Goal: Book appointment/travel/reservation

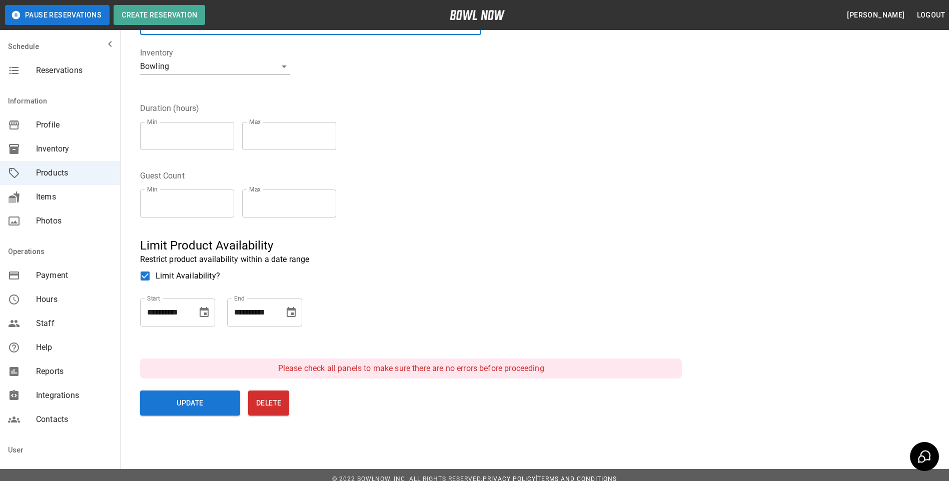
scroll to position [173, 0]
click at [341, 219] on div "Min * Min Max * Max" at bounding box center [242, 204] width 204 height 44
click at [479, 255] on p "Restrict product availability within a date range" at bounding box center [399, 260] width 518 height 12
click at [56, 70] on span "Reservations" at bounding box center [74, 71] width 76 height 12
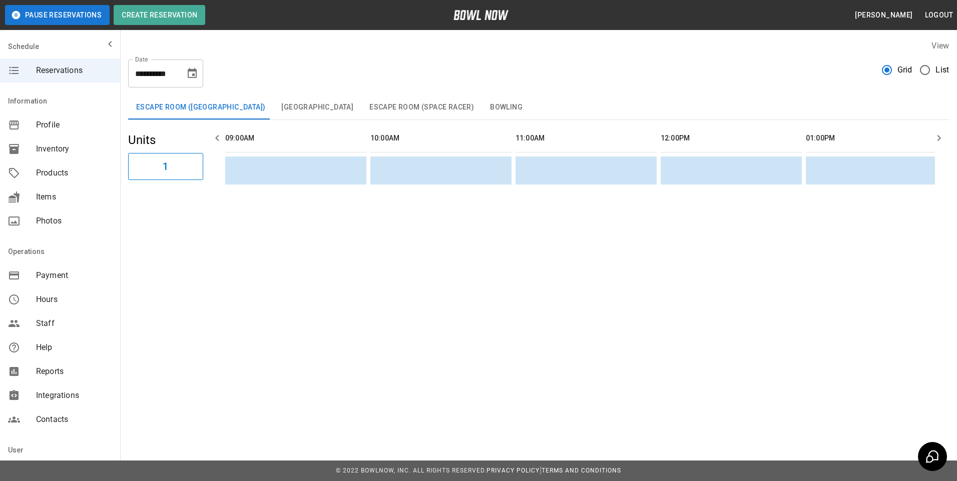
scroll to position [0, 726]
click at [294, 107] on button "[GEOGRAPHIC_DATA]" at bounding box center [317, 108] width 88 height 24
click at [384, 109] on button "Escape Room (Space Racer)" at bounding box center [421, 108] width 121 height 24
click at [483, 106] on button "Bowling" at bounding box center [506, 108] width 49 height 24
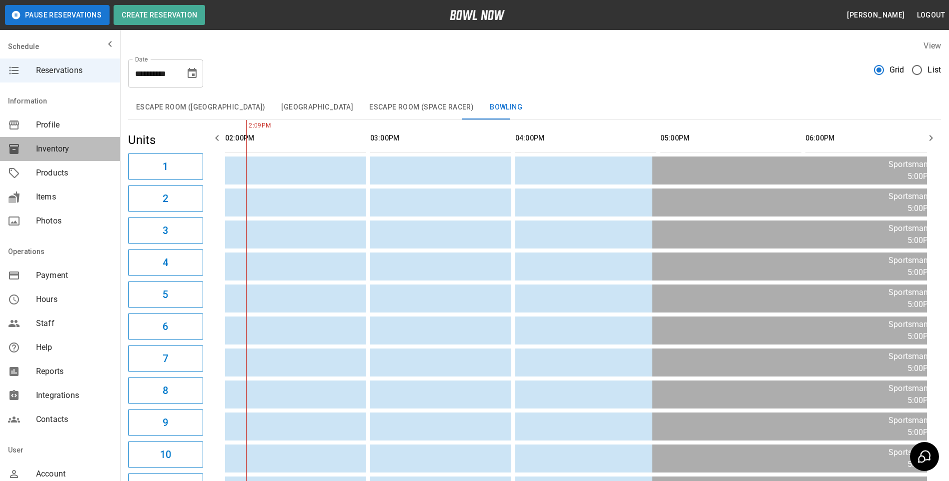
click at [64, 149] on span "Inventory" at bounding box center [74, 149] width 76 height 12
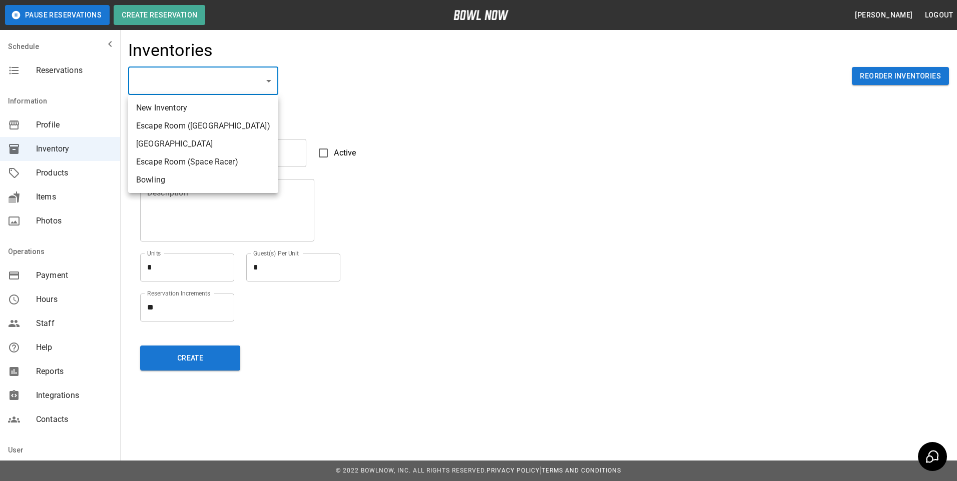
click at [271, 80] on body "Pause Reservations Create Reservation [PERSON_NAME] Logout Schedule Reservation…" at bounding box center [478, 240] width 957 height 481
click at [40, 169] on div at bounding box center [478, 240] width 957 height 481
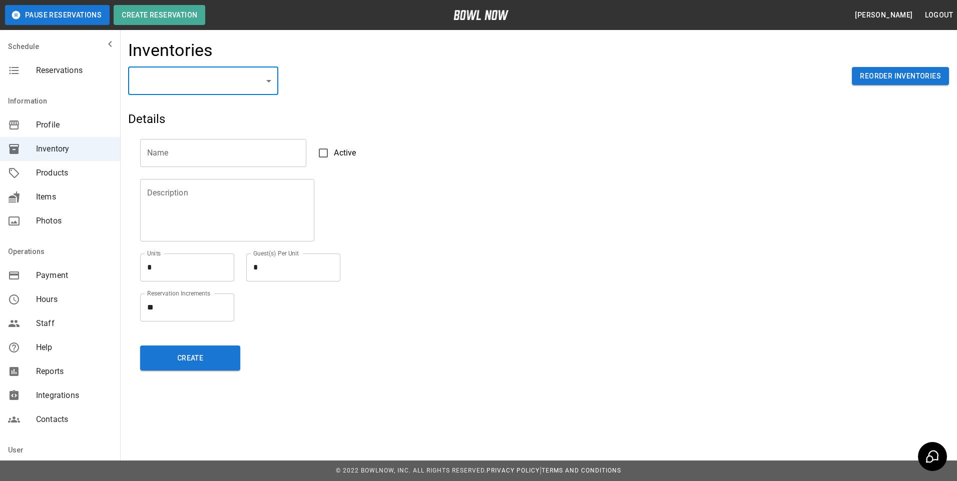
click at [45, 175] on span "Products" at bounding box center [74, 173] width 76 height 12
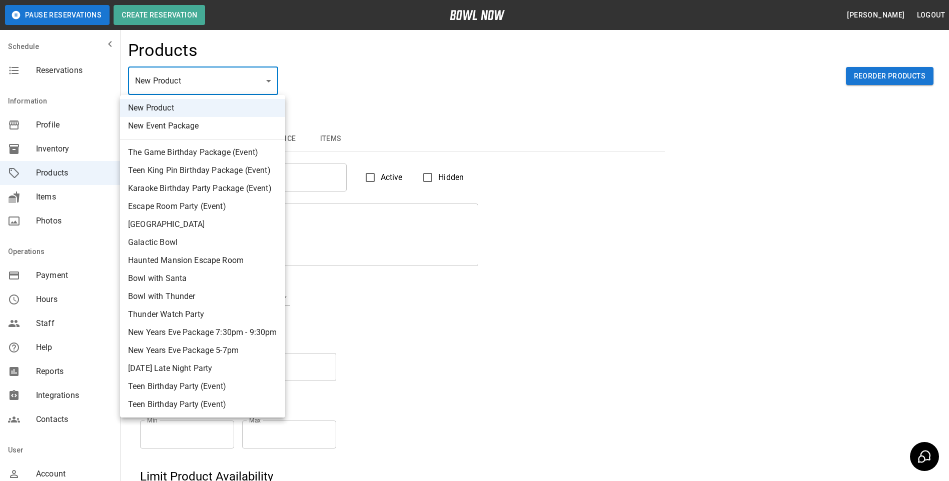
click at [269, 79] on body "Pause Reservations Create Reservation [PERSON_NAME] Logout Schedule Reservation…" at bounding box center [474, 322] width 949 height 645
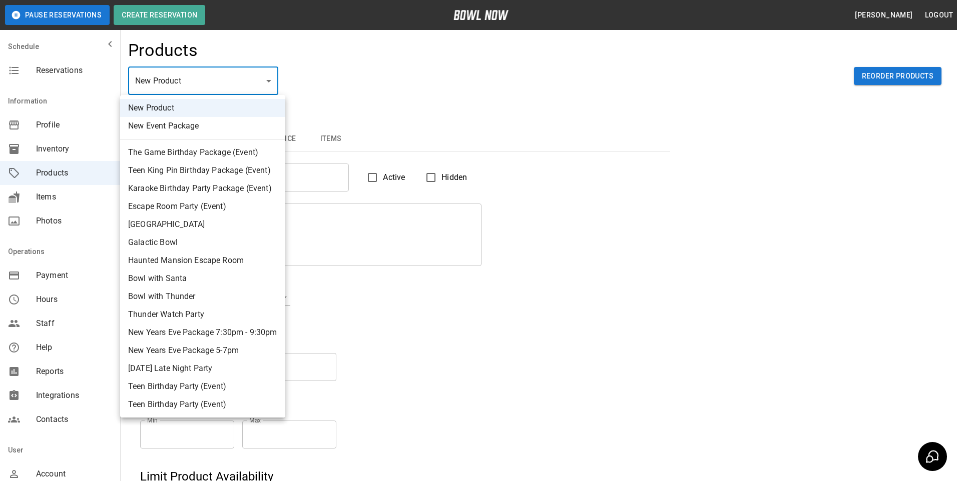
click at [162, 153] on li "The Game Birthday Package (Event)" at bounding box center [202, 153] width 165 height 18
type input "*"
type input "**********"
type textarea "**********"
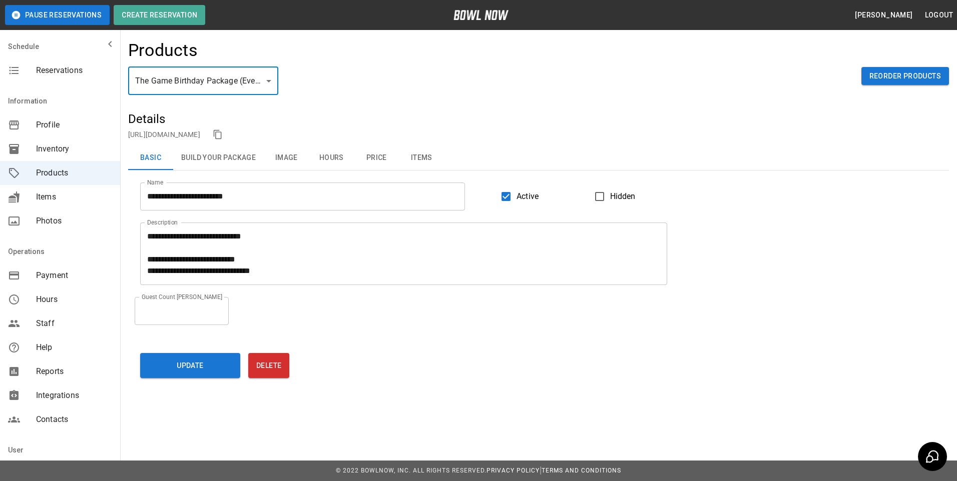
click at [244, 158] on button "Build Your Package" at bounding box center [218, 158] width 91 height 24
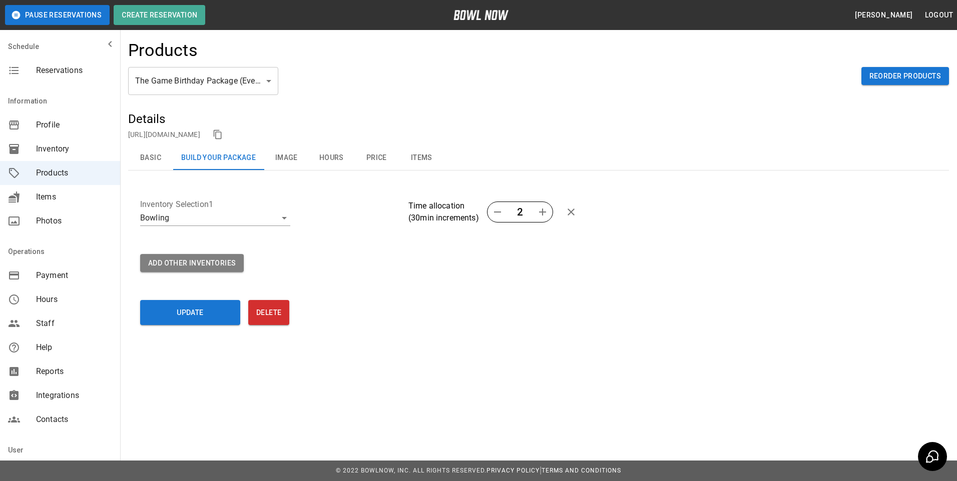
click at [289, 156] on button "Image" at bounding box center [286, 158] width 45 height 24
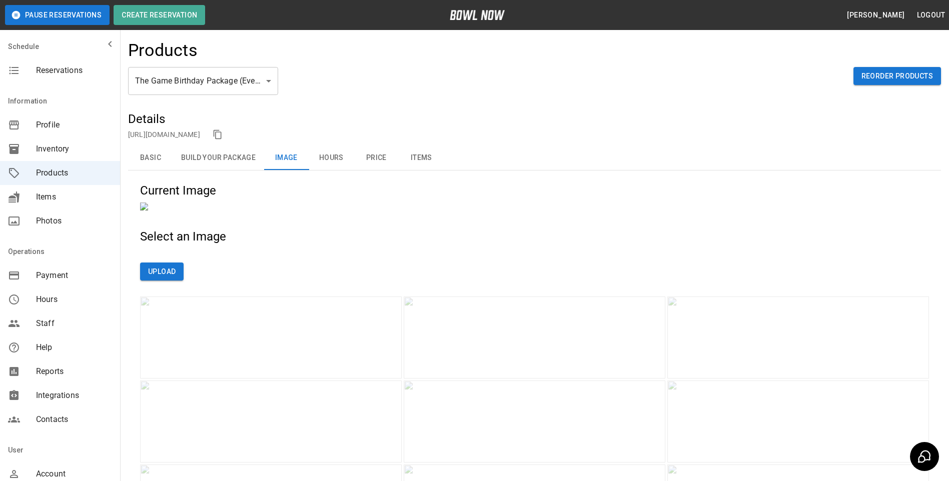
click at [219, 161] on button "Build Your Package" at bounding box center [218, 158] width 91 height 24
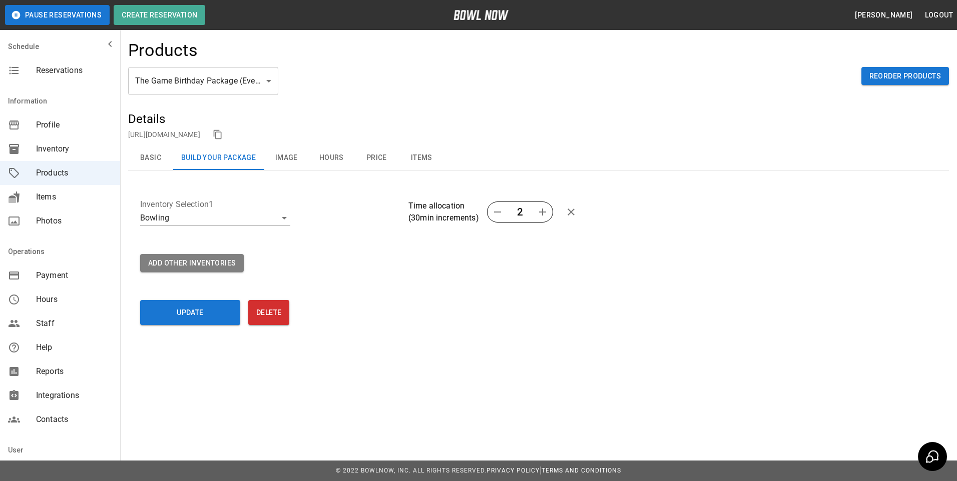
click at [543, 210] on icon "button" at bounding box center [542, 212] width 7 height 7
click at [498, 213] on icon "button" at bounding box center [497, 212] width 12 height 12
click at [496, 213] on icon "button" at bounding box center [497, 212] width 12 height 12
click at [542, 212] on icon "button" at bounding box center [542, 212] width 12 height 12
click at [285, 158] on button "Image" at bounding box center [286, 158] width 45 height 24
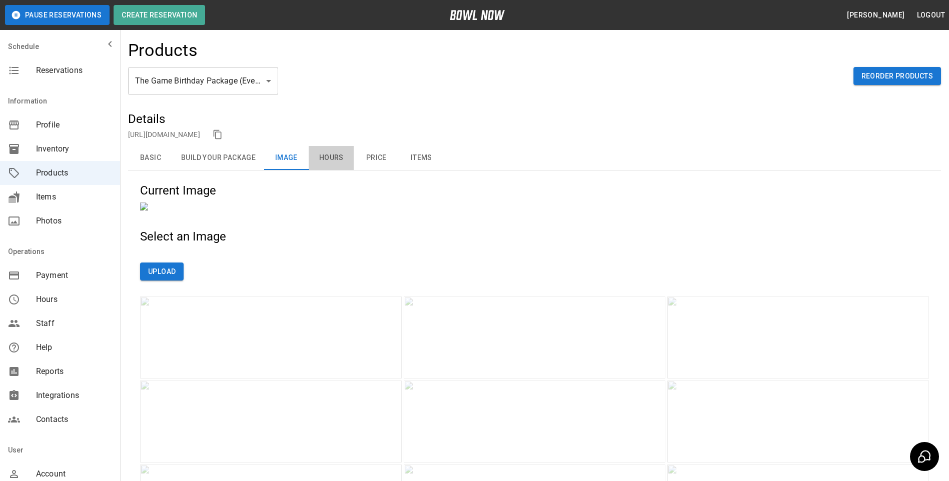
click at [336, 157] on button "Hours" at bounding box center [331, 158] width 45 height 24
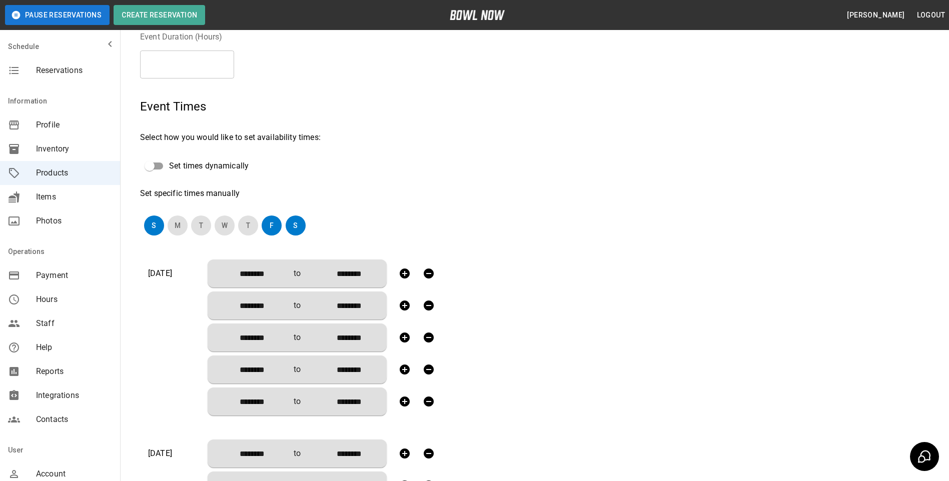
scroll to position [150, 0]
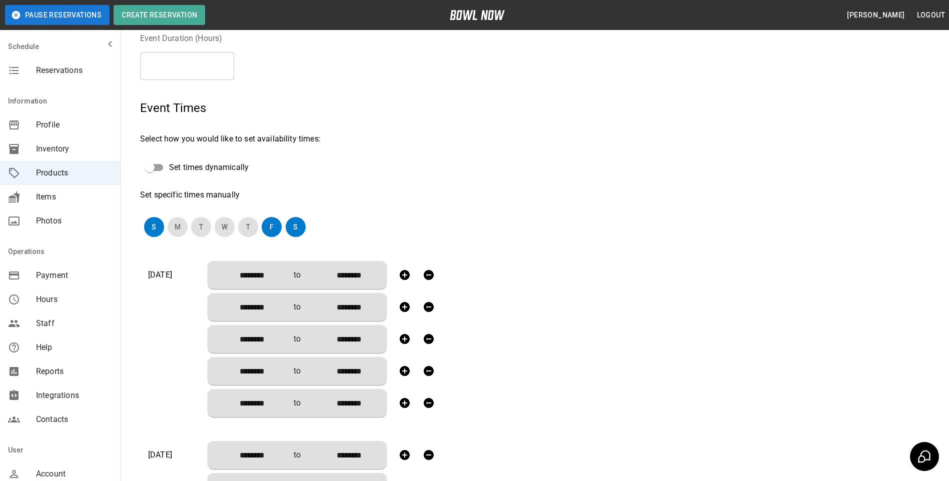
click at [427, 341] on icon "button" at bounding box center [429, 339] width 10 height 10
type input "********"
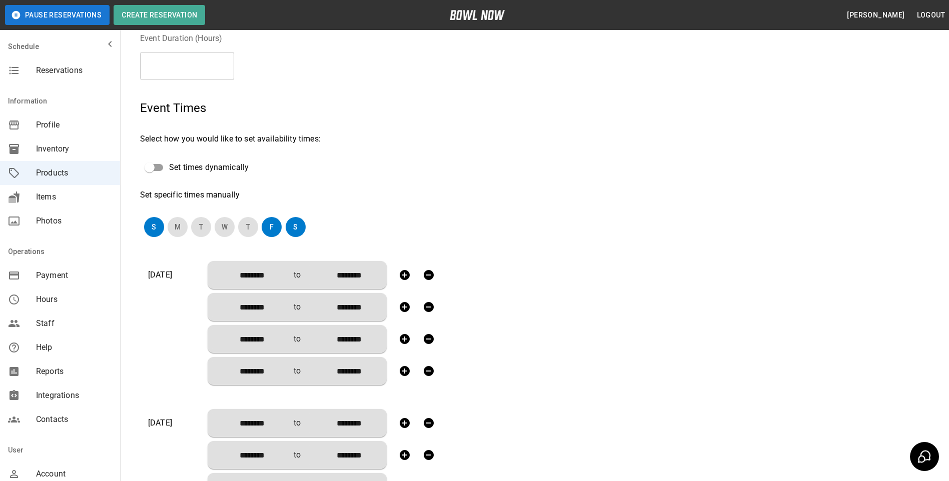
click at [402, 369] on icon "button" at bounding box center [405, 371] width 10 height 10
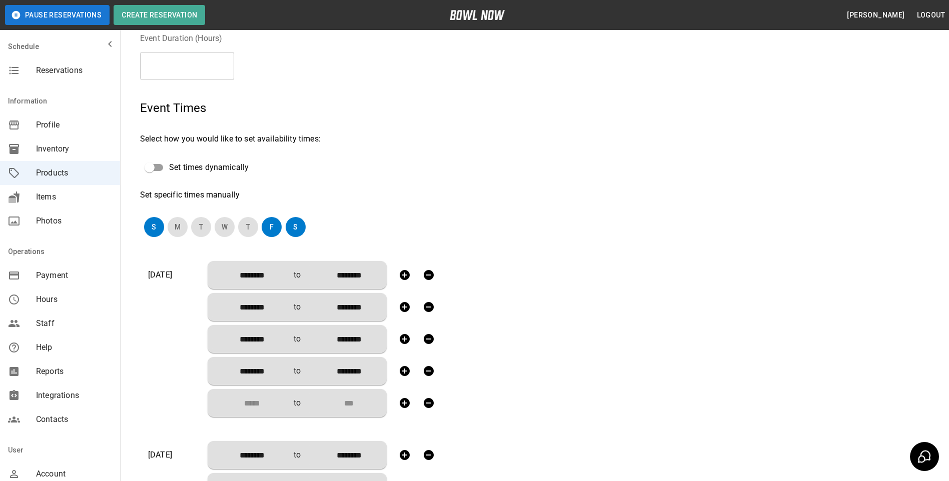
click at [241, 400] on input "Choose time" at bounding box center [249, 403] width 66 height 20
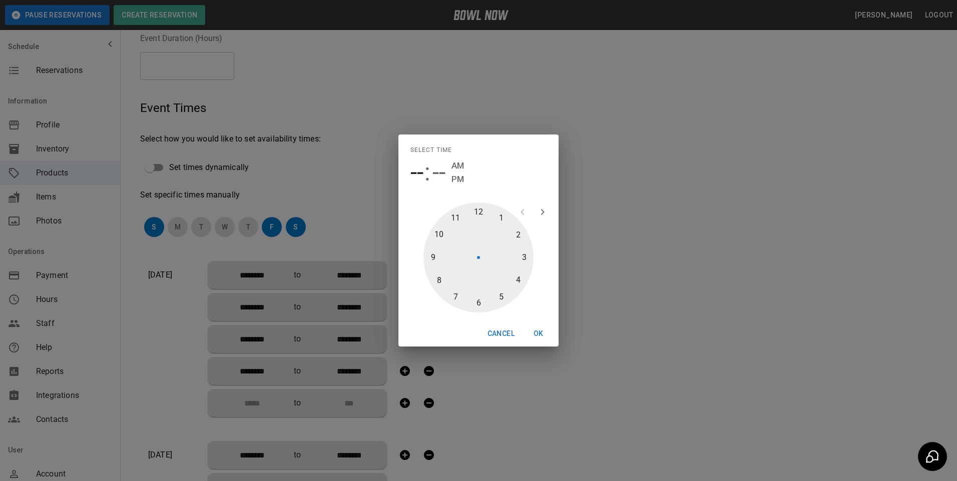
click at [497, 284] on div at bounding box center [478, 258] width 110 height 110
type input "********"
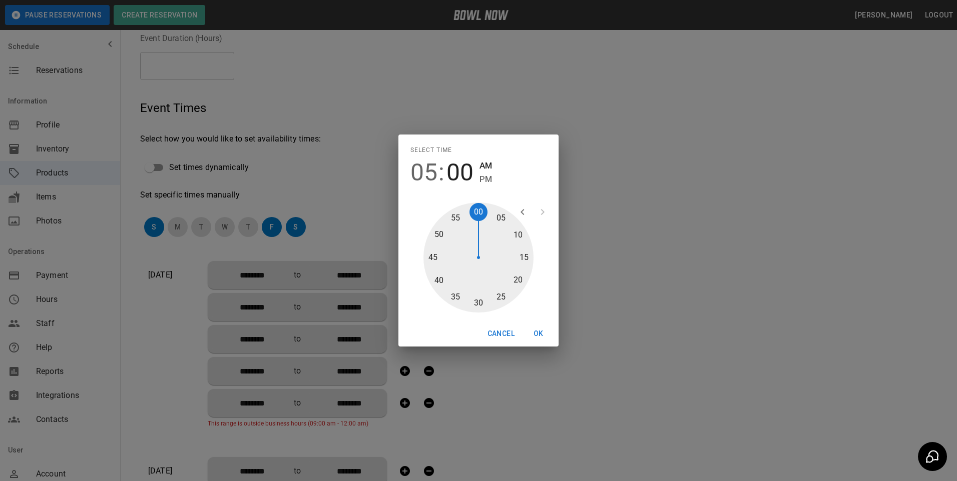
click at [500, 300] on div at bounding box center [478, 258] width 110 height 110
type input "********"
click at [476, 299] on div at bounding box center [478, 258] width 110 height 110
type input "********"
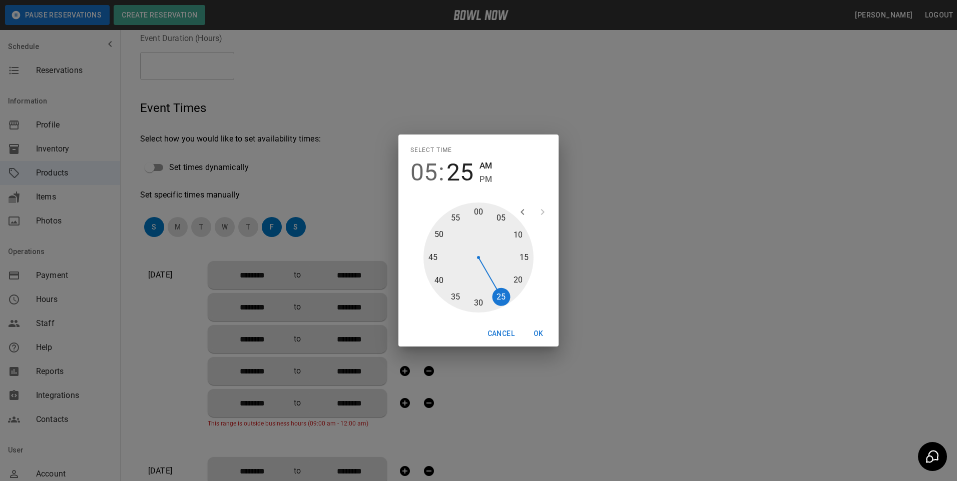
type input "********"
click at [483, 179] on span "PM" at bounding box center [485, 180] width 13 height 14
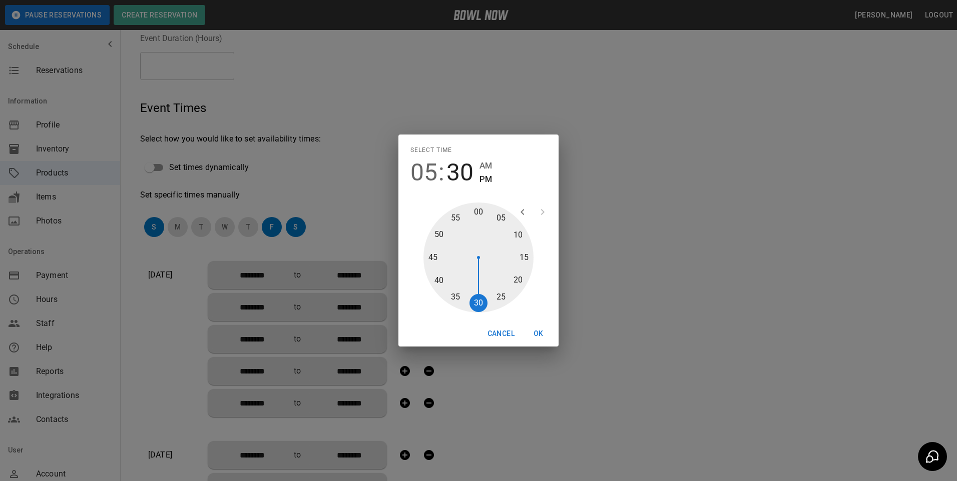
type input "********"
click at [537, 333] on button "OK" at bounding box center [538, 334] width 32 height 19
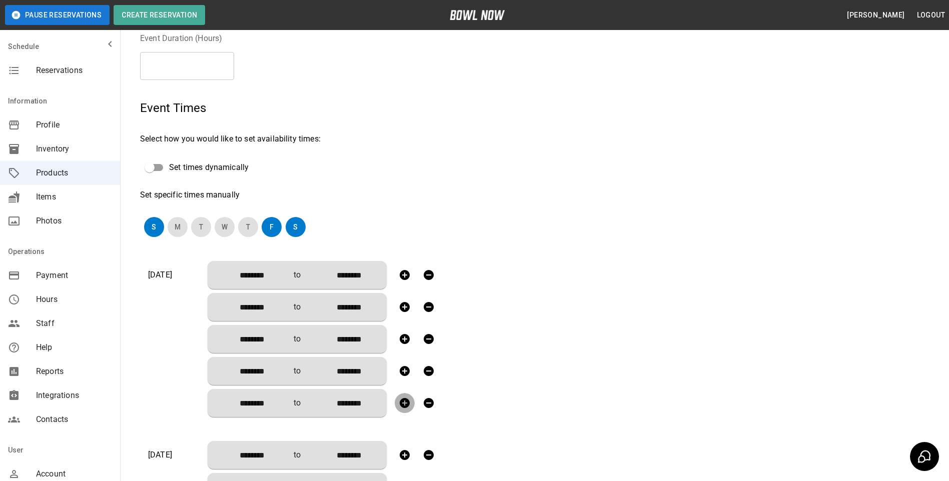
click at [403, 406] on icon "button" at bounding box center [405, 403] width 10 height 10
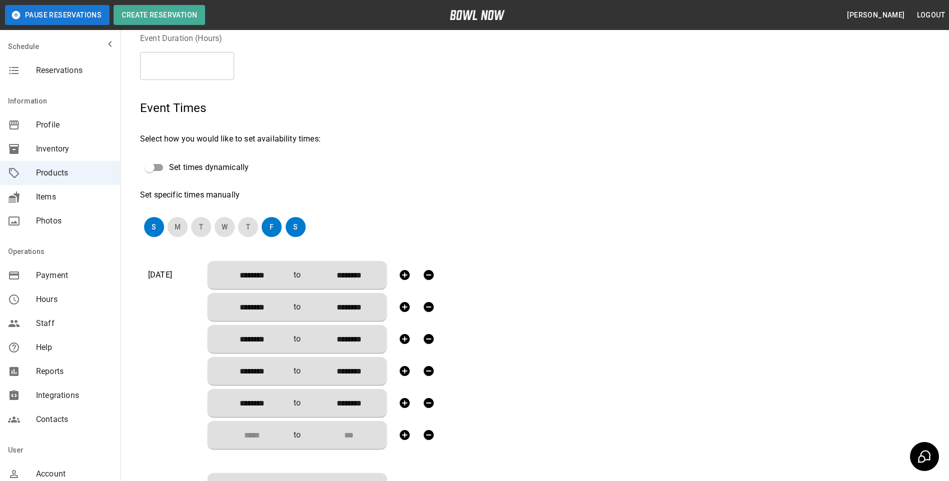
click at [254, 435] on input "Choose time" at bounding box center [249, 435] width 66 height 20
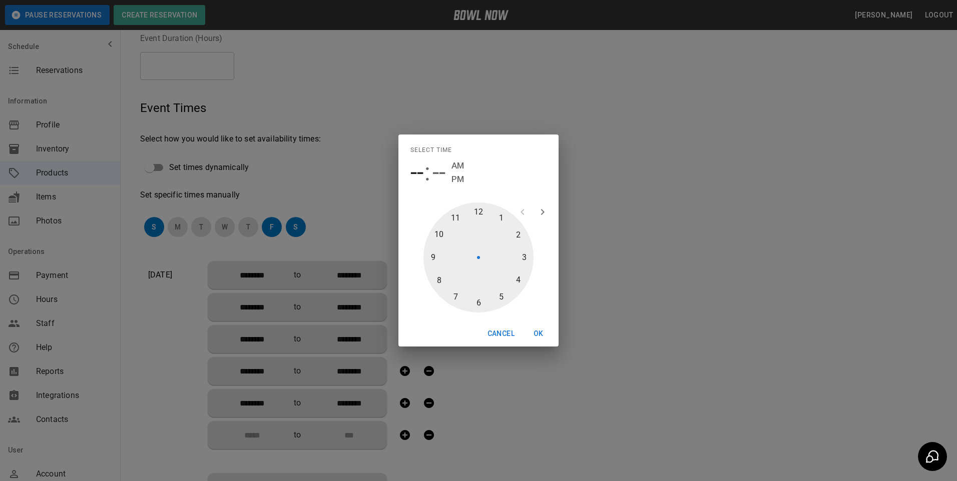
click at [476, 303] on div at bounding box center [478, 258] width 110 height 110
type input "********"
click at [488, 180] on span "PM" at bounding box center [485, 180] width 13 height 14
type input "********"
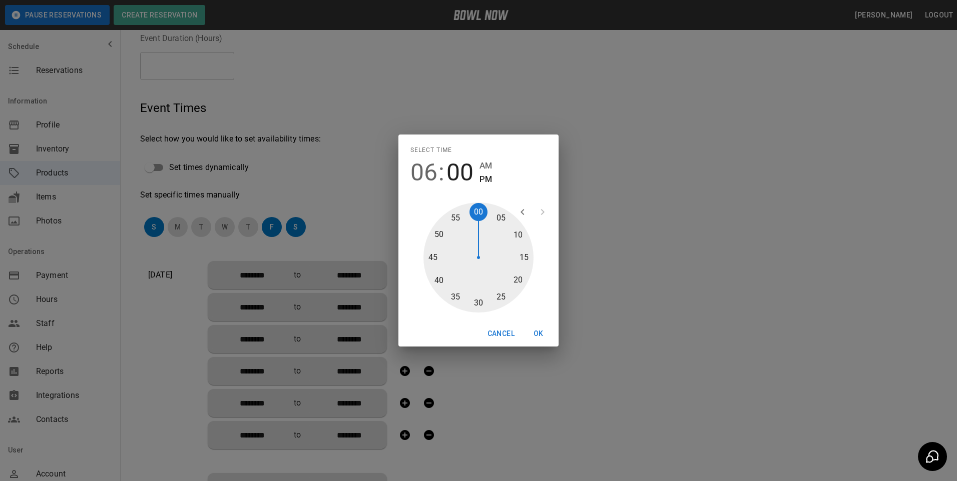
type input "********"
click at [539, 333] on button "OK" at bounding box center [538, 334] width 32 height 19
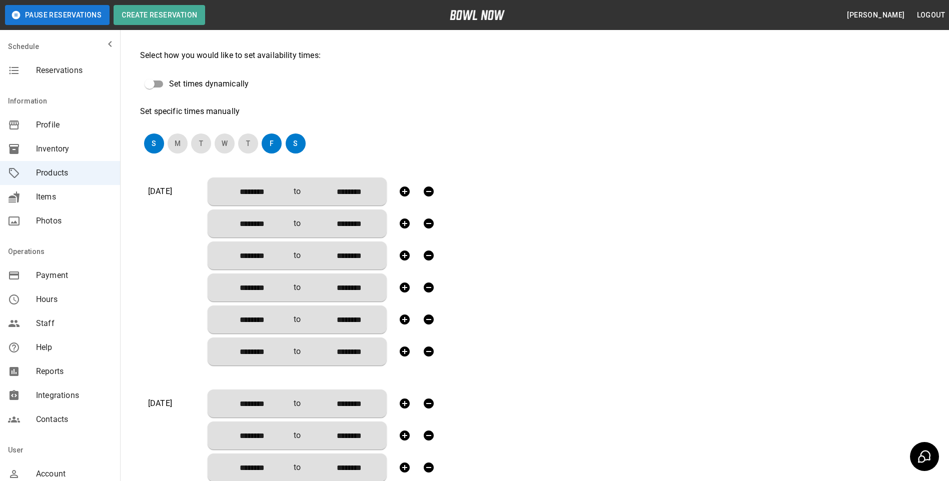
scroll to position [250, 0]
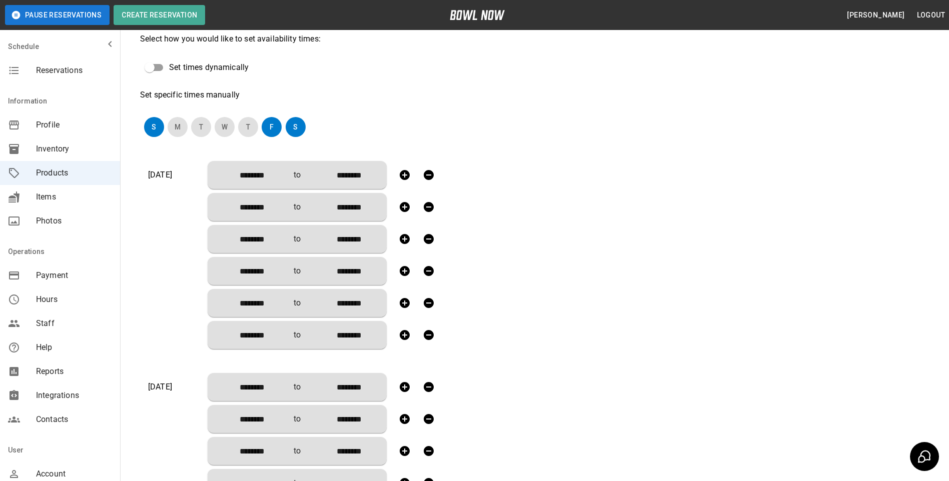
click at [406, 333] on icon "button" at bounding box center [405, 335] width 10 height 10
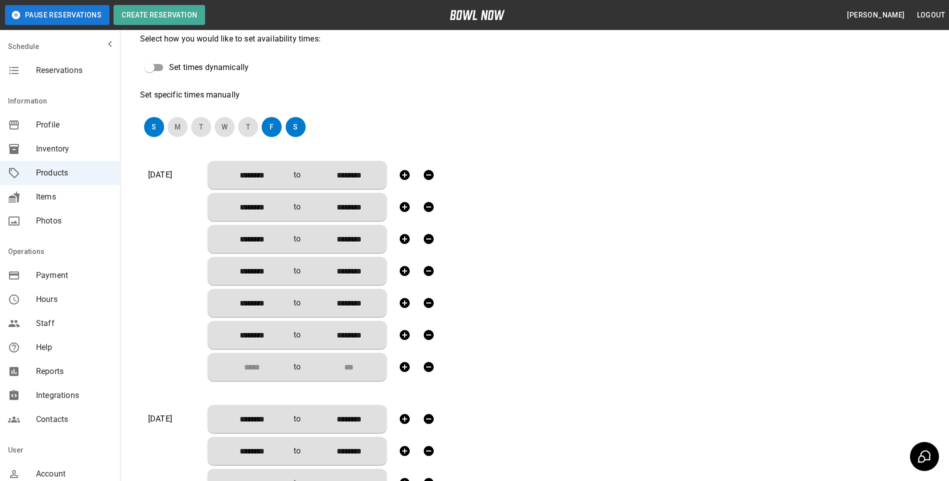
click at [261, 366] on input "Choose time" at bounding box center [249, 367] width 66 height 20
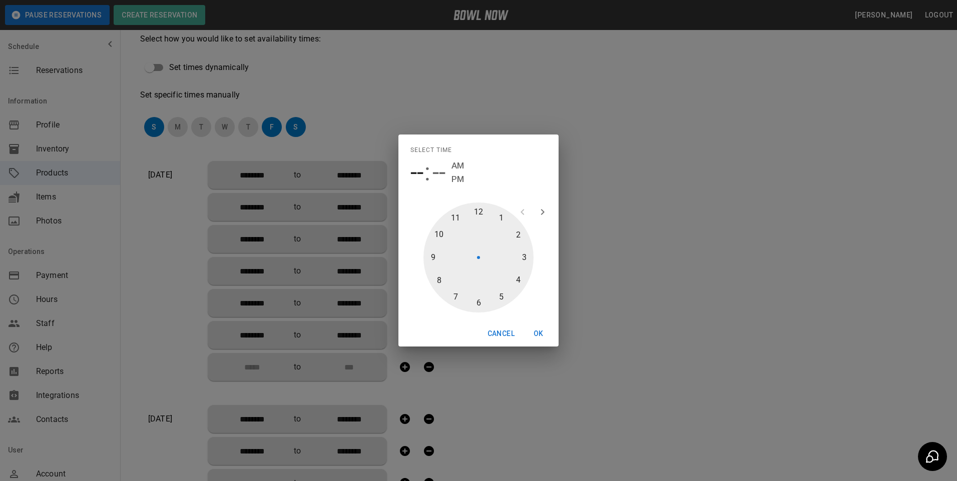
click at [479, 304] on div at bounding box center [478, 258] width 110 height 110
type input "********"
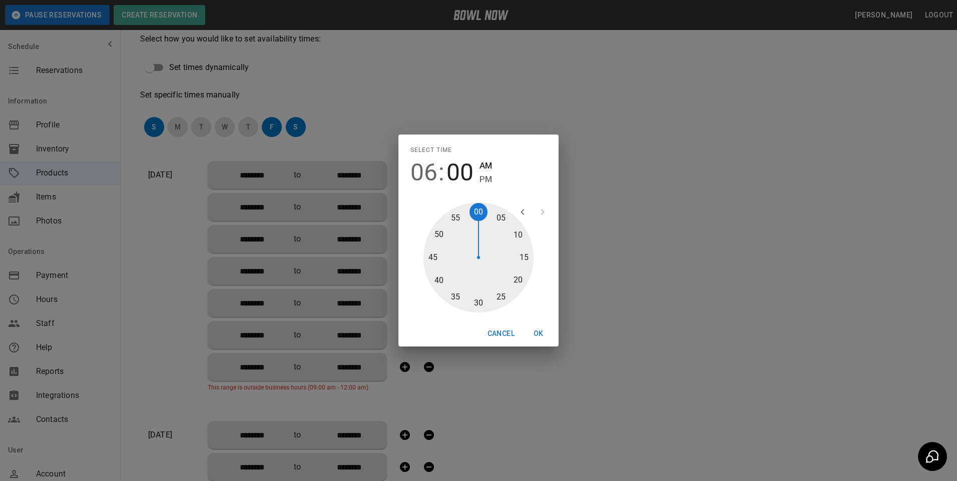
click at [492, 179] on span "PM" at bounding box center [485, 180] width 13 height 14
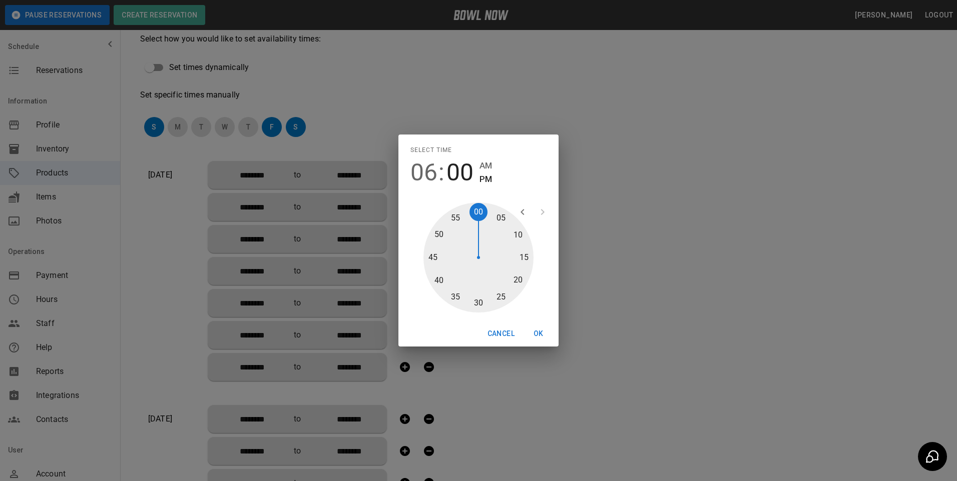
type input "********"
click at [480, 301] on div at bounding box center [478, 258] width 110 height 110
type input "********"
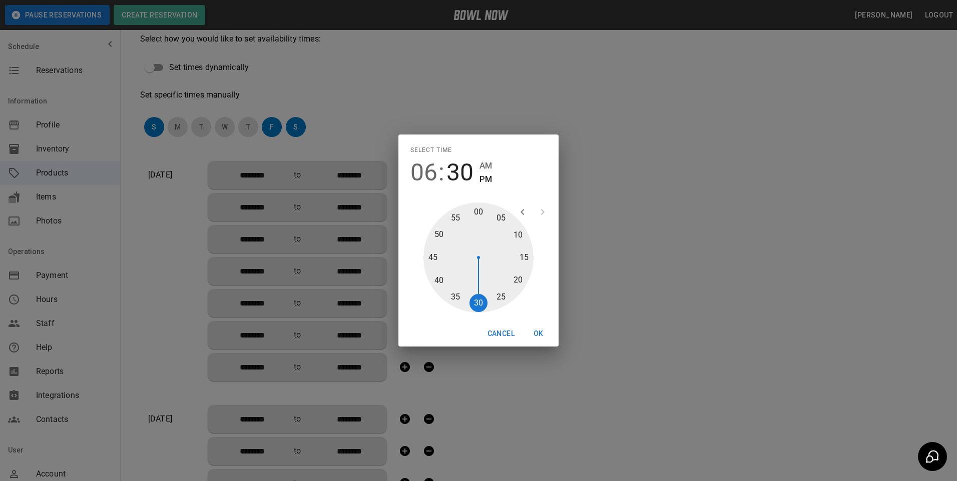
click at [537, 331] on button "OK" at bounding box center [538, 334] width 32 height 19
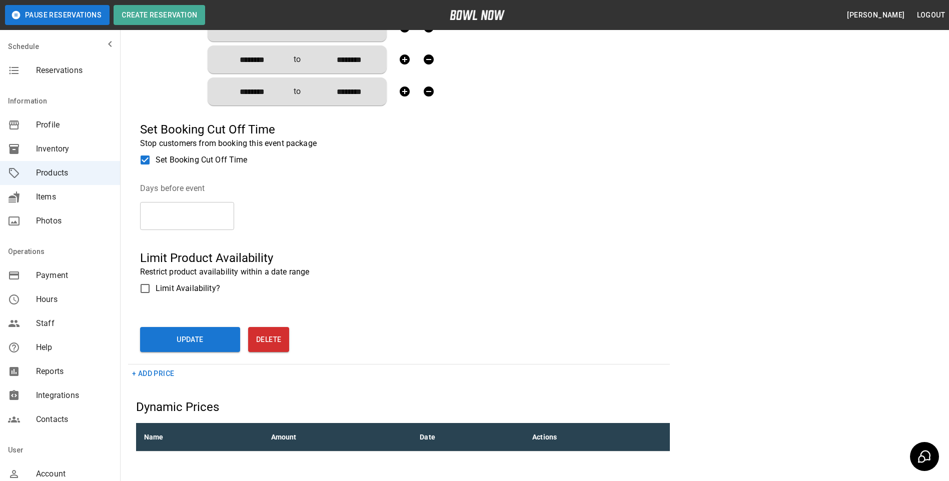
scroll to position [1719, 0]
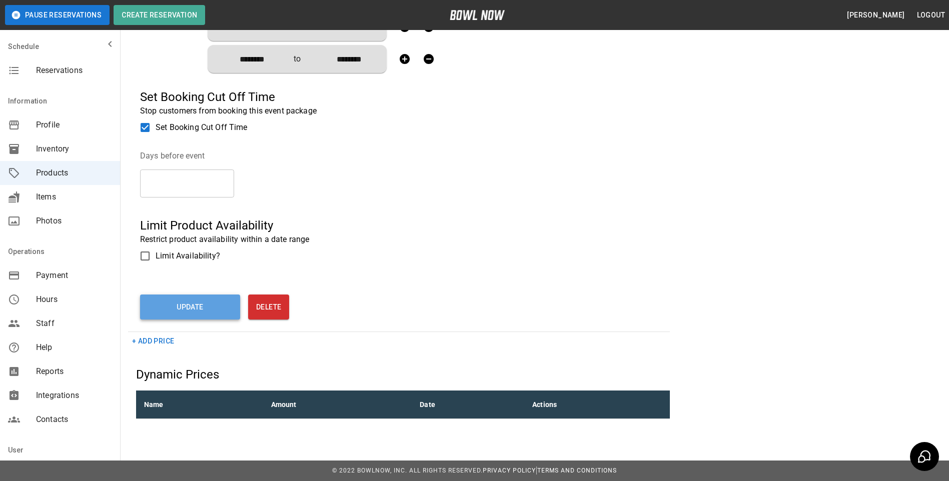
click at [189, 304] on button "Update" at bounding box center [190, 307] width 100 height 25
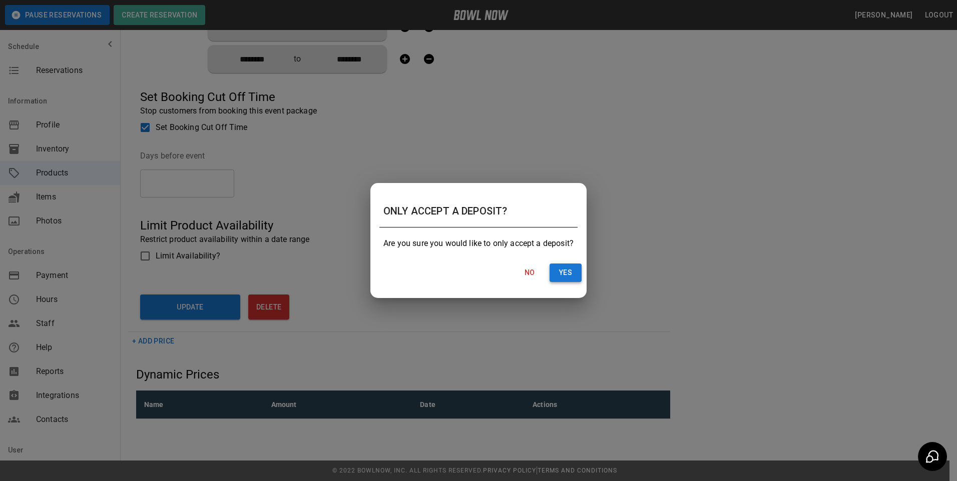
click at [561, 270] on button "Yes" at bounding box center [565, 273] width 32 height 19
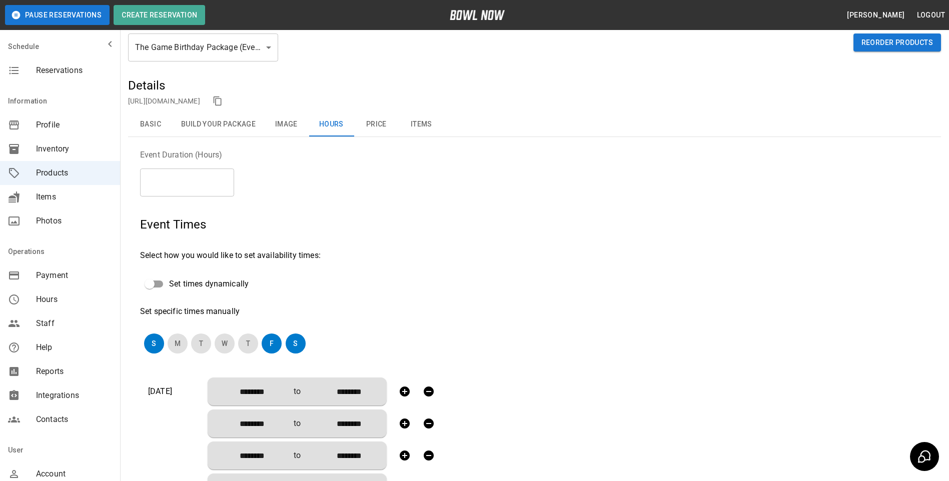
scroll to position [50, 0]
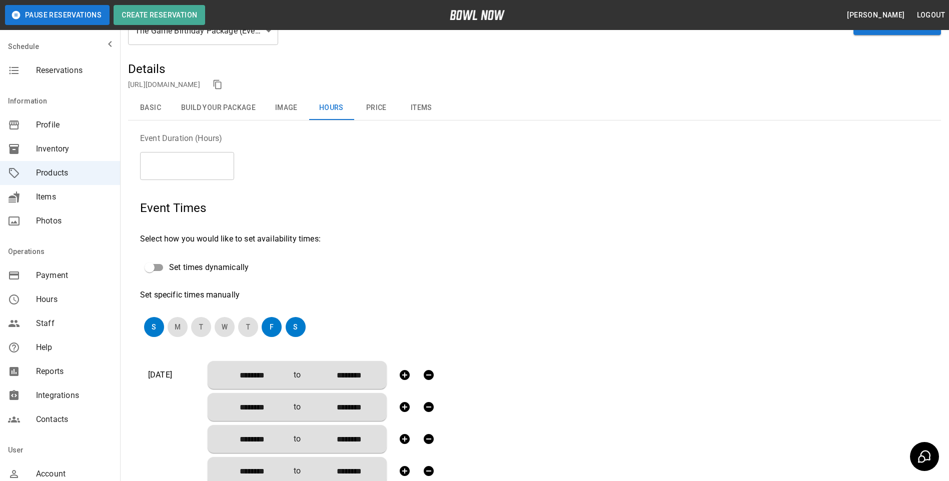
click at [381, 108] on button "Price" at bounding box center [376, 108] width 45 height 24
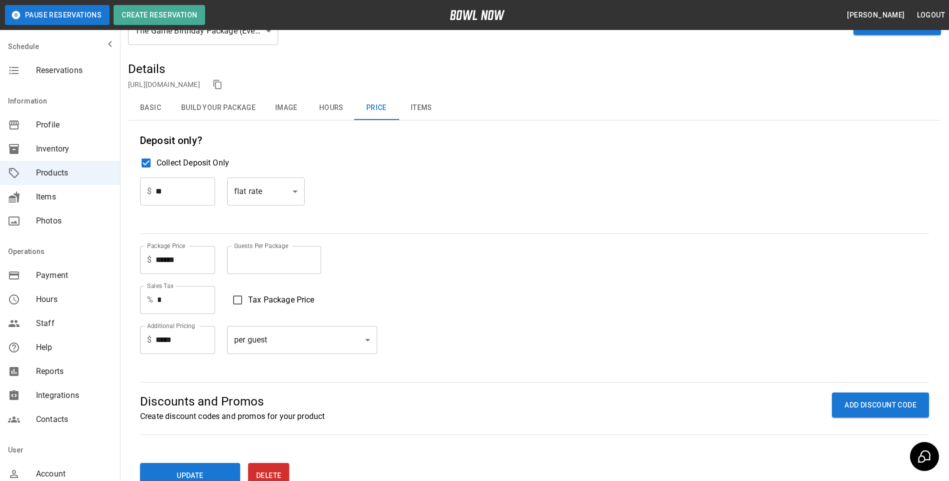
click at [293, 193] on body "**********" at bounding box center [474, 256] width 949 height 613
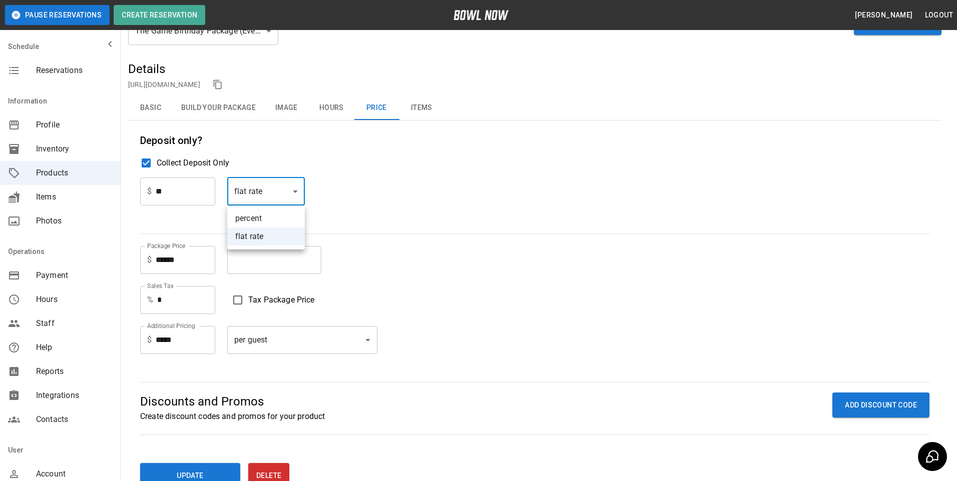
click at [358, 186] on div at bounding box center [478, 240] width 957 height 481
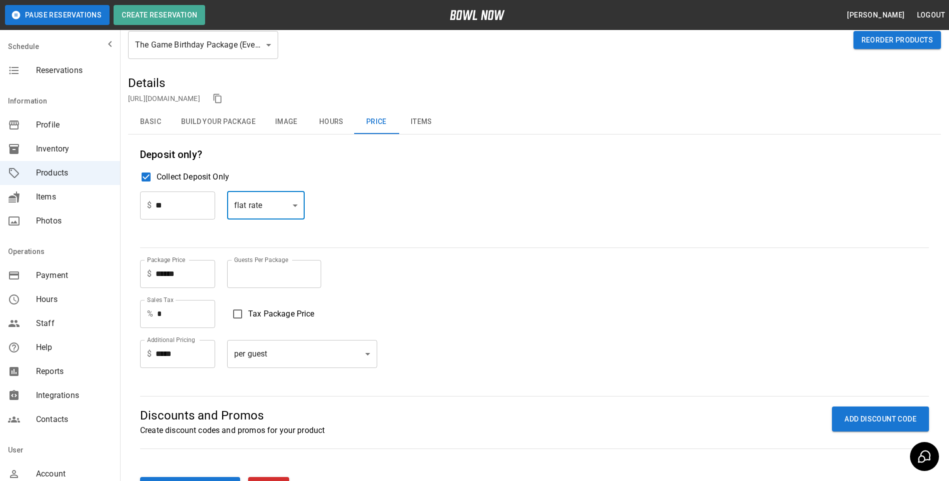
scroll to position [0, 0]
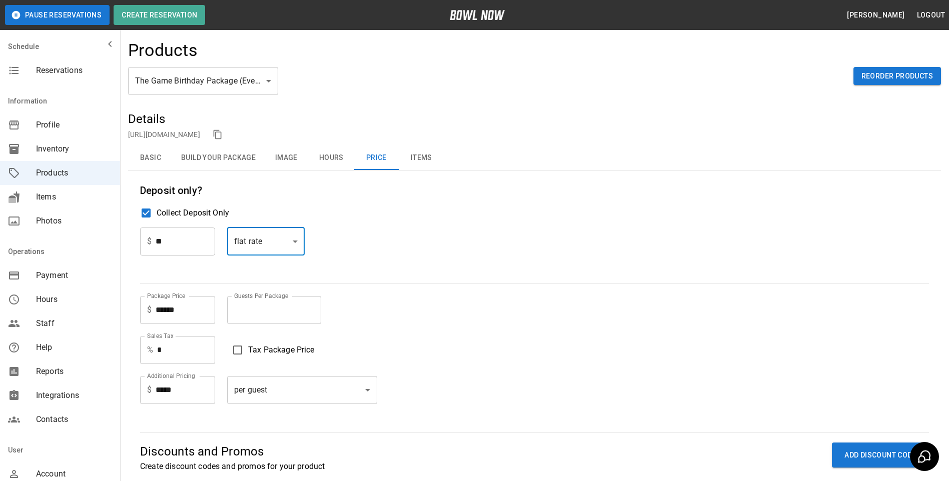
click at [429, 157] on button "Items" at bounding box center [421, 158] width 45 height 24
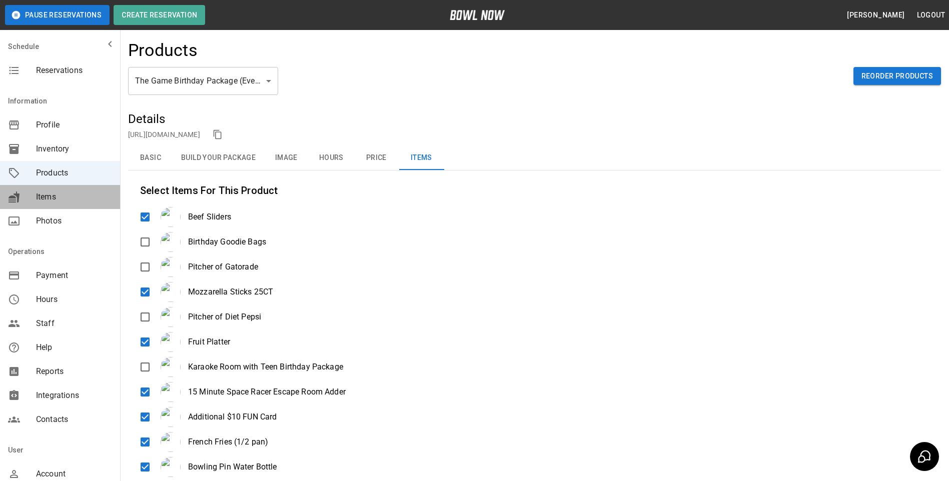
click at [61, 197] on span "Items" at bounding box center [74, 197] width 76 height 12
click at [42, 193] on span "Items" at bounding box center [74, 197] width 76 height 12
click at [40, 198] on span "Items" at bounding box center [74, 197] width 76 height 12
click at [63, 220] on span "Photos" at bounding box center [74, 221] width 76 height 12
click at [54, 295] on span "Hours" at bounding box center [74, 300] width 76 height 12
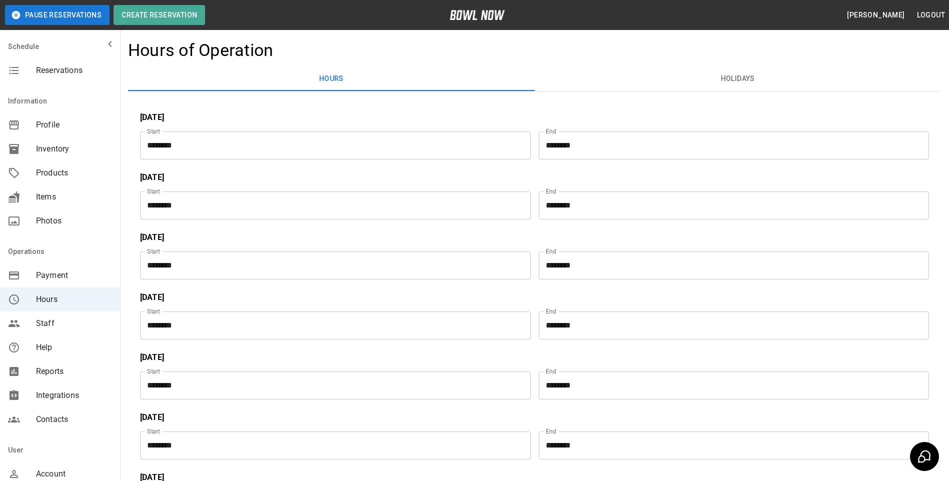
click at [58, 321] on span "Staff" at bounding box center [74, 324] width 76 height 12
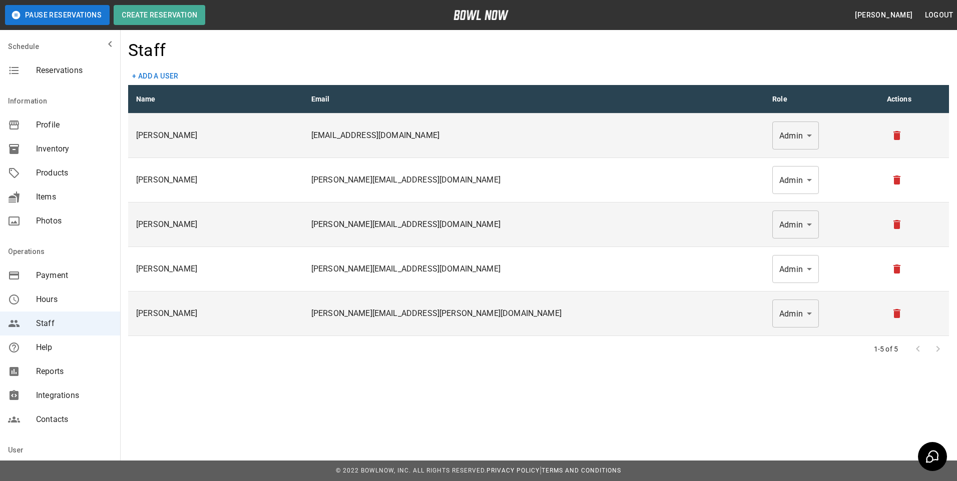
click at [63, 399] on span "Integrations" at bounding box center [74, 396] width 76 height 12
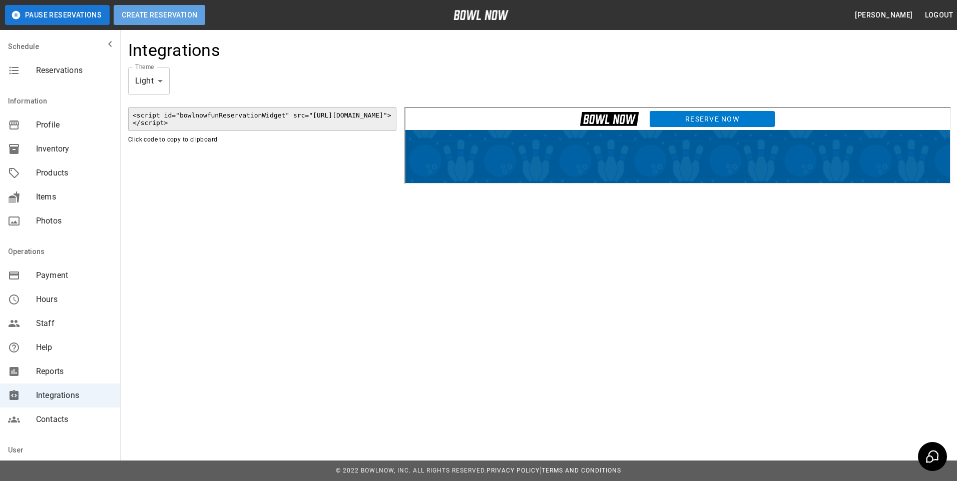
click at [160, 14] on button "Create Reservation" at bounding box center [160, 15] width 92 height 20
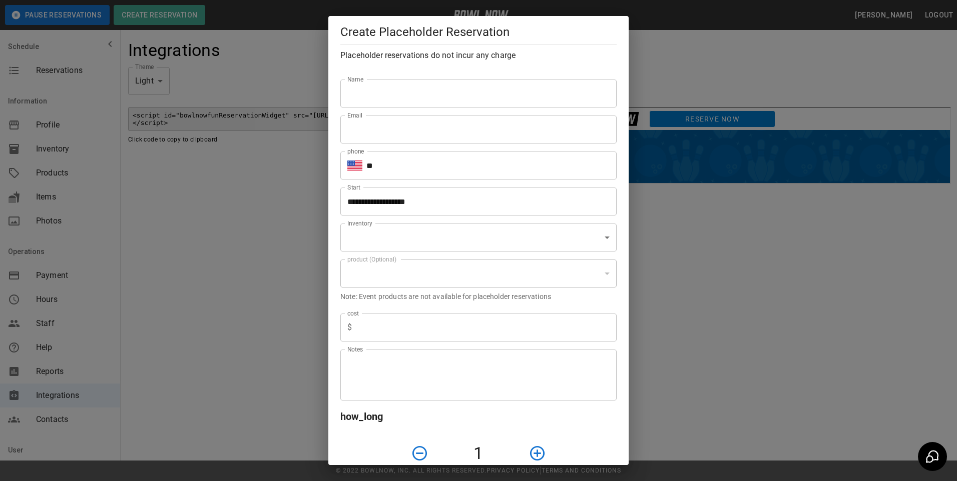
type input "**********"
click at [598, 238] on body "**********" at bounding box center [478, 240] width 957 height 481
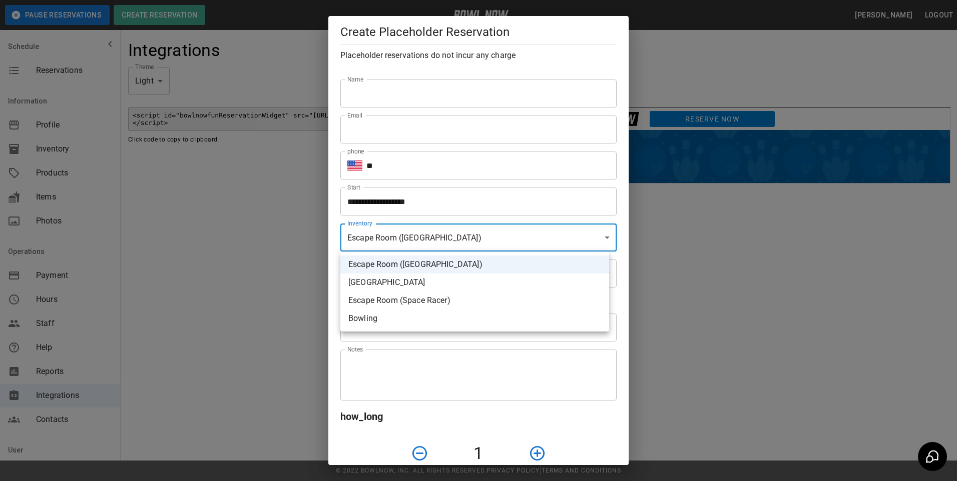
drag, startPoint x: 707, startPoint y: 247, endPoint x: 686, endPoint y: 247, distance: 21.0
click at [707, 248] on div at bounding box center [478, 240] width 957 height 481
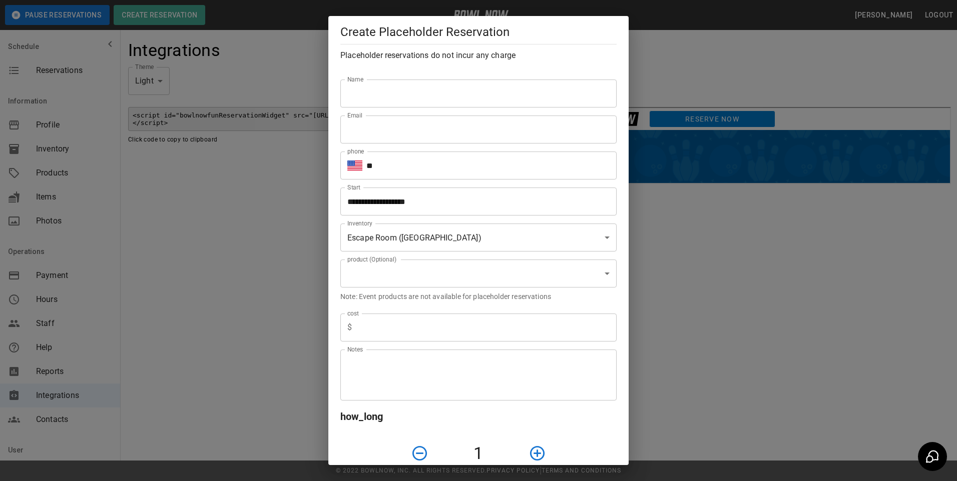
click at [290, 395] on div "**********" at bounding box center [478, 240] width 957 height 481
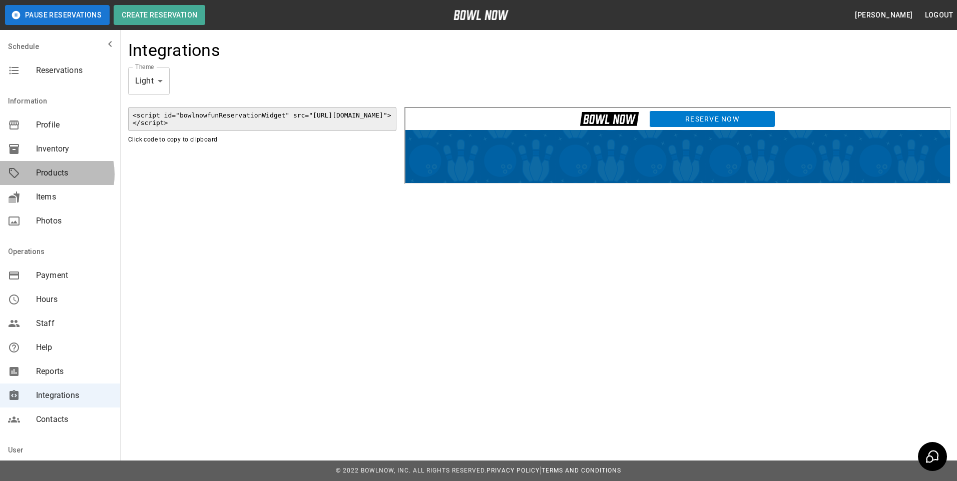
click at [41, 174] on span "Products" at bounding box center [74, 173] width 76 height 12
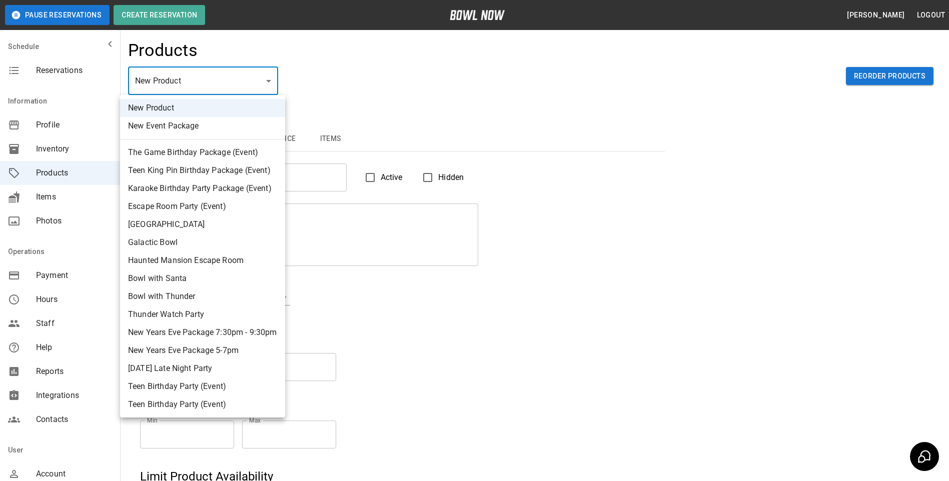
click at [222, 75] on body "Pause Reservations Create Reservation [PERSON_NAME] Logout Schedule Reservation…" at bounding box center [474, 322] width 949 height 645
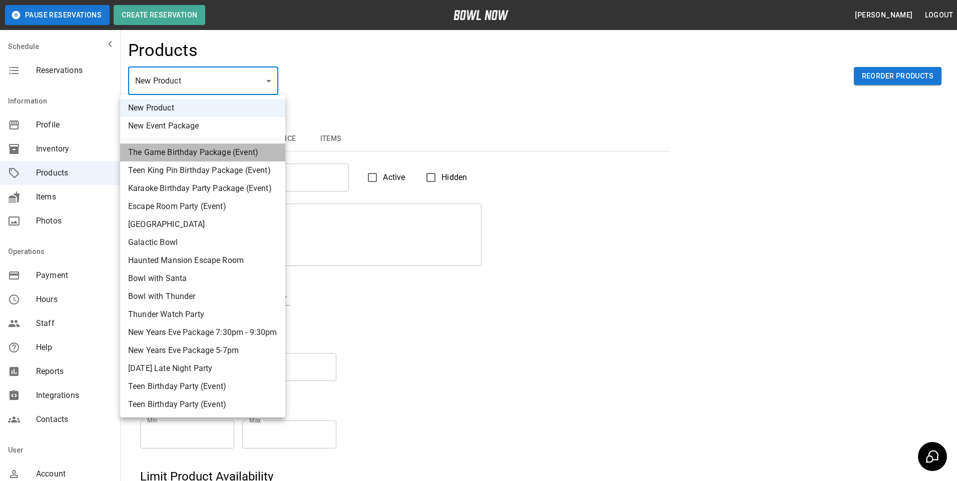
click at [206, 151] on li "The Game Birthday Package (Event)" at bounding box center [202, 153] width 165 height 18
type input "*"
type input "**********"
type textarea "**********"
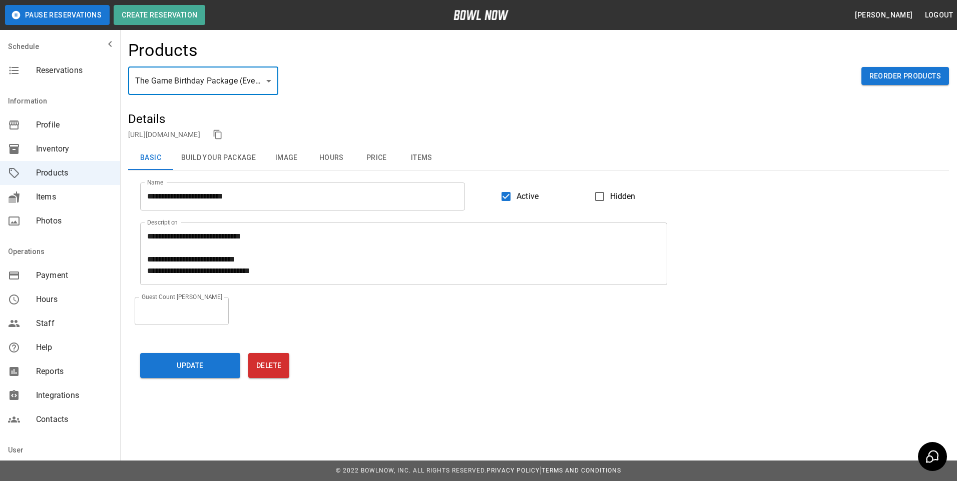
drag, startPoint x: 227, startPoint y: 159, endPoint x: 260, endPoint y: 167, distance: 34.0
click at [228, 159] on button "Build Your Package" at bounding box center [218, 158] width 91 height 24
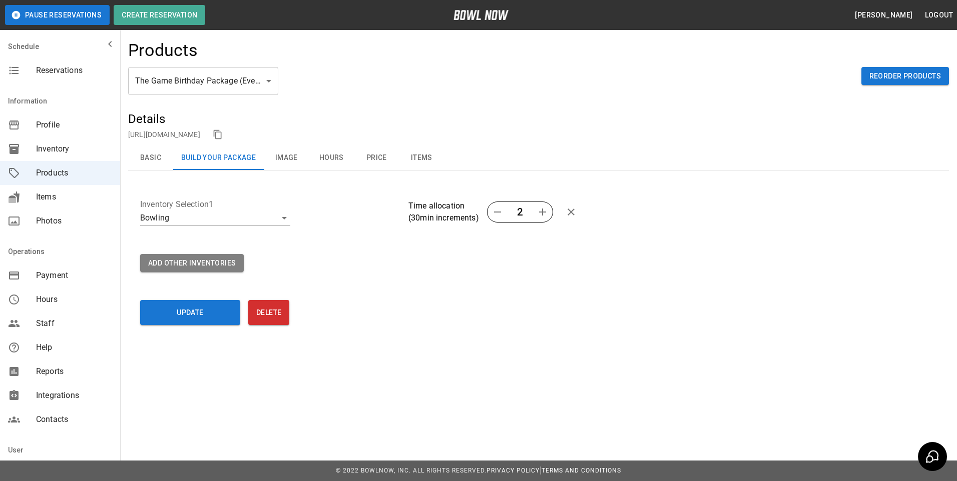
click at [382, 160] on button "Price" at bounding box center [376, 158] width 45 height 24
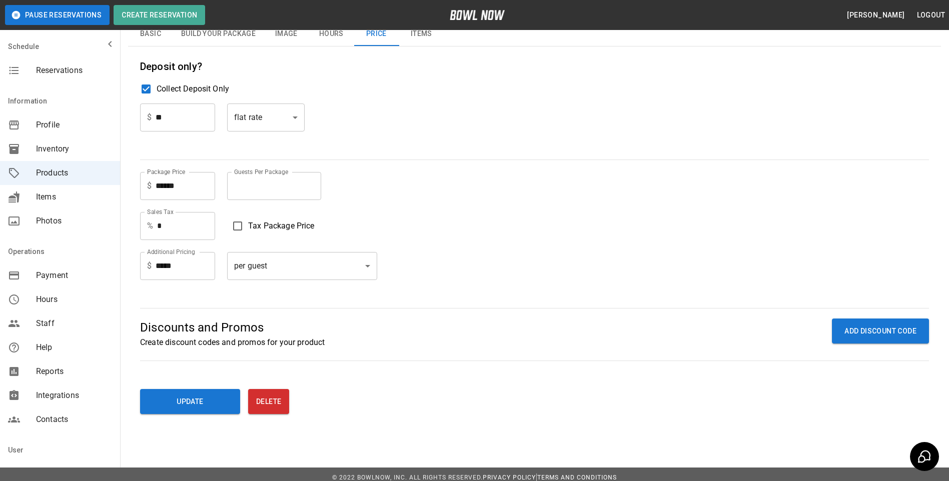
scroll to position [131, 0]
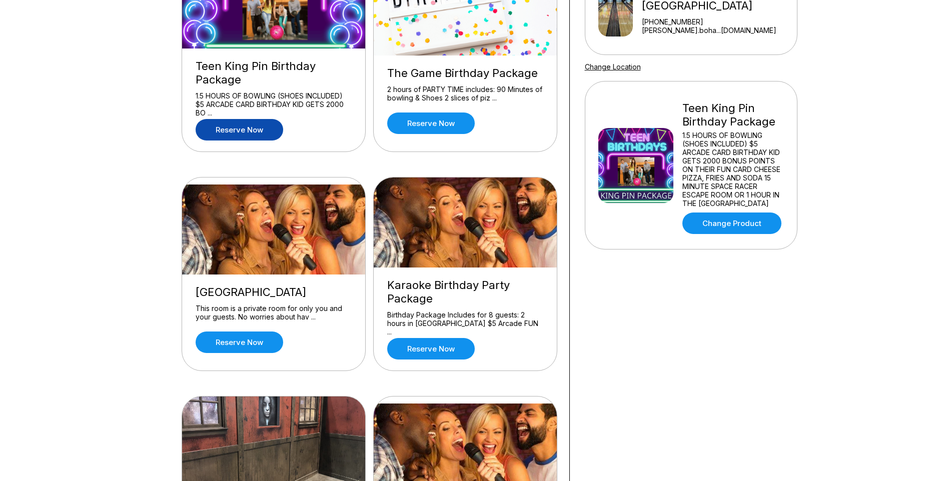
scroll to position [100, 0]
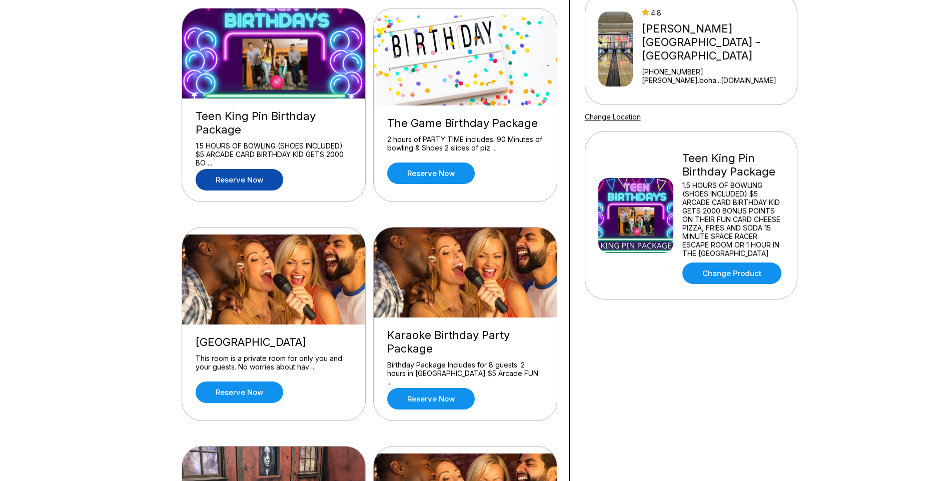
click at [250, 176] on link "Reserve now" at bounding box center [240, 180] width 88 height 22
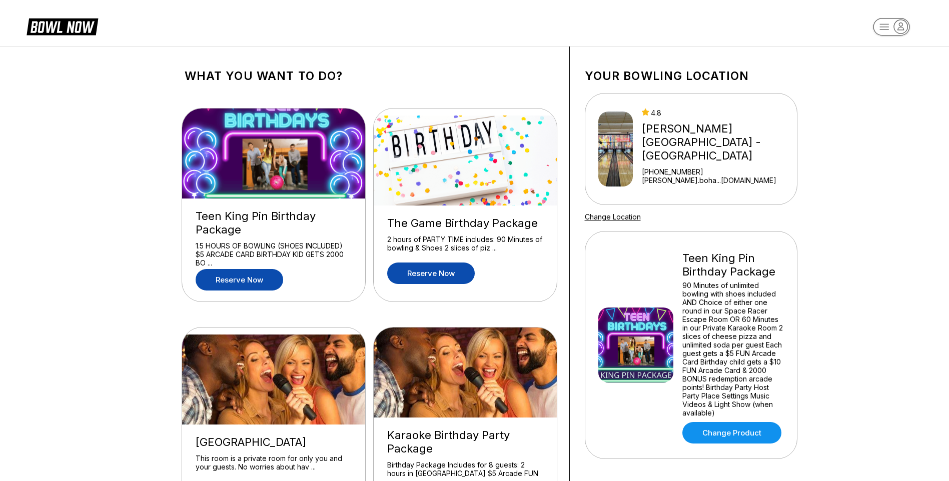
click at [425, 275] on link "Reserve now" at bounding box center [431, 274] width 88 height 22
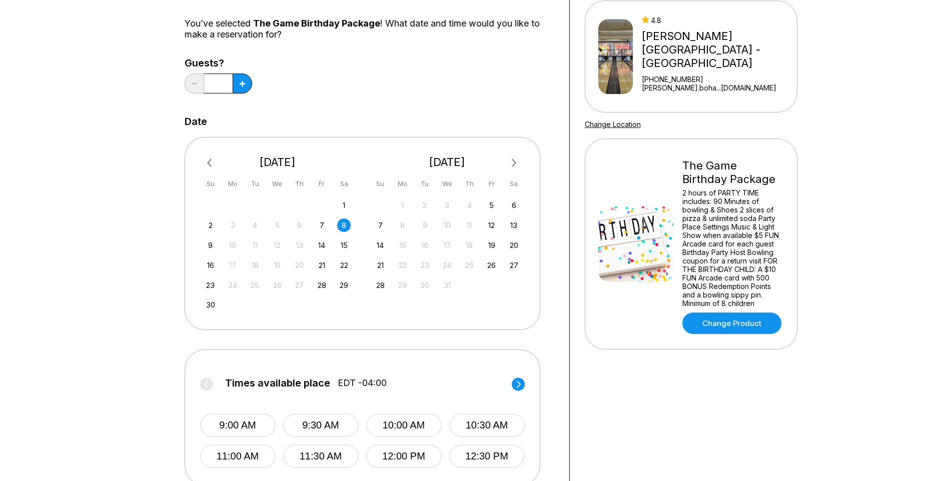
scroll to position [100, 0]
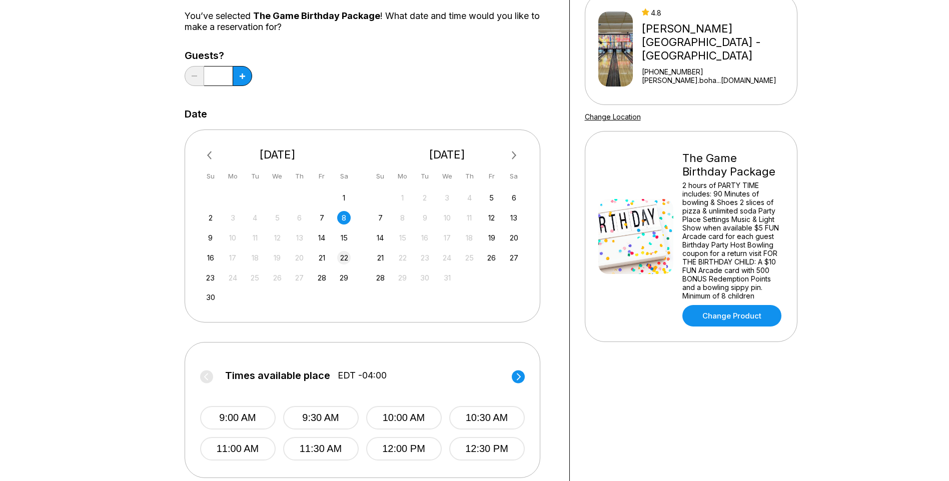
click at [344, 260] on div "22" at bounding box center [344, 258] width 14 height 14
drag, startPoint x: 299, startPoint y: 420, endPoint x: 305, endPoint y: 418, distance: 5.9
click at [300, 421] on button "9:30 AM" at bounding box center [321, 418] width 76 height 24
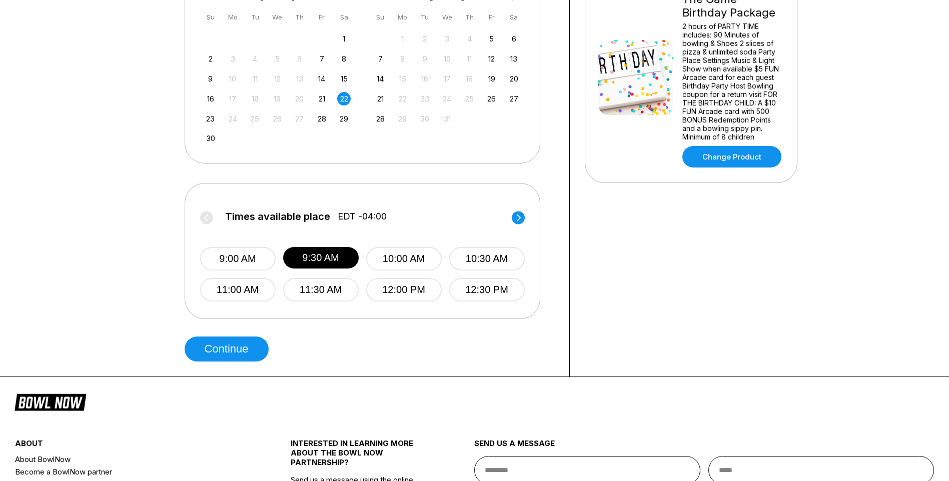
scroll to position [300, 0]
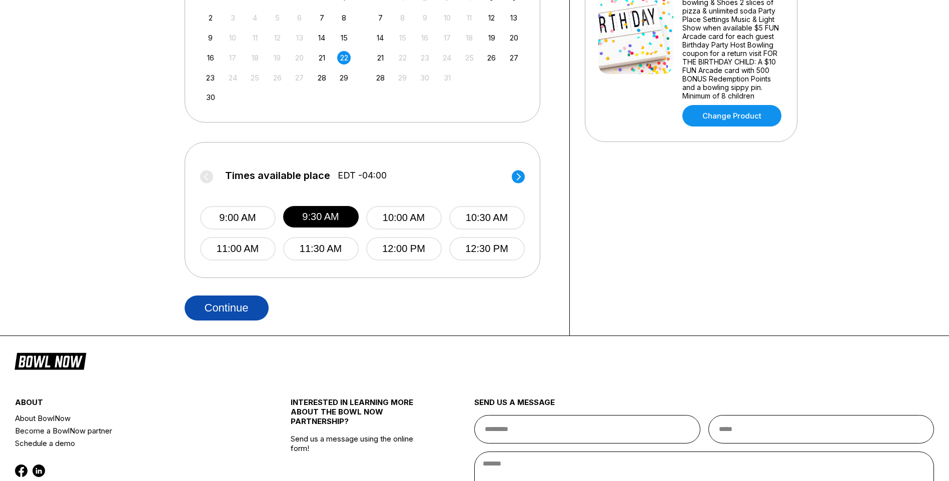
click at [232, 311] on button "Continue" at bounding box center [227, 308] width 84 height 25
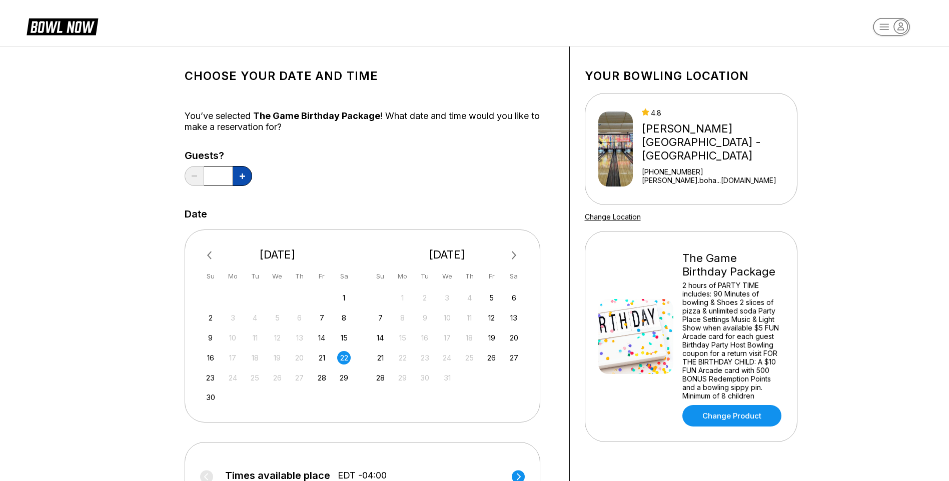
click at [242, 178] on icon at bounding box center [243, 177] width 6 height 6
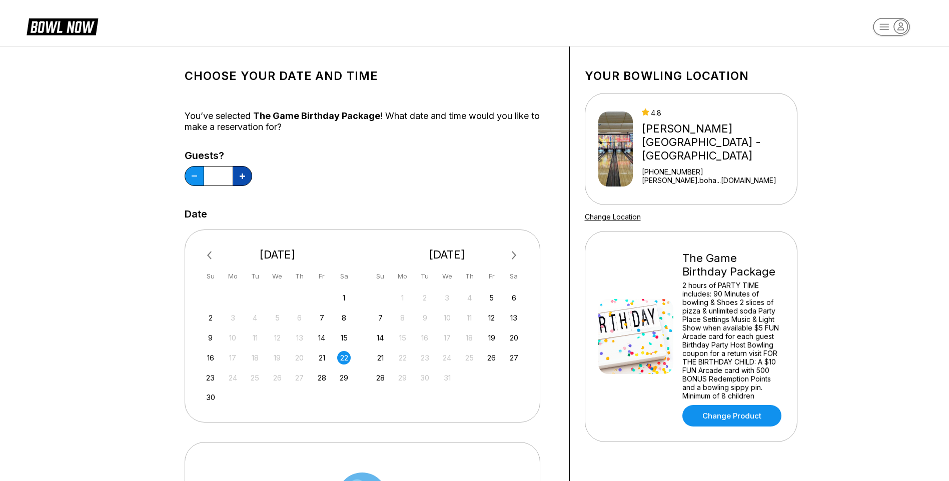
click at [242, 178] on icon at bounding box center [243, 177] width 6 height 6
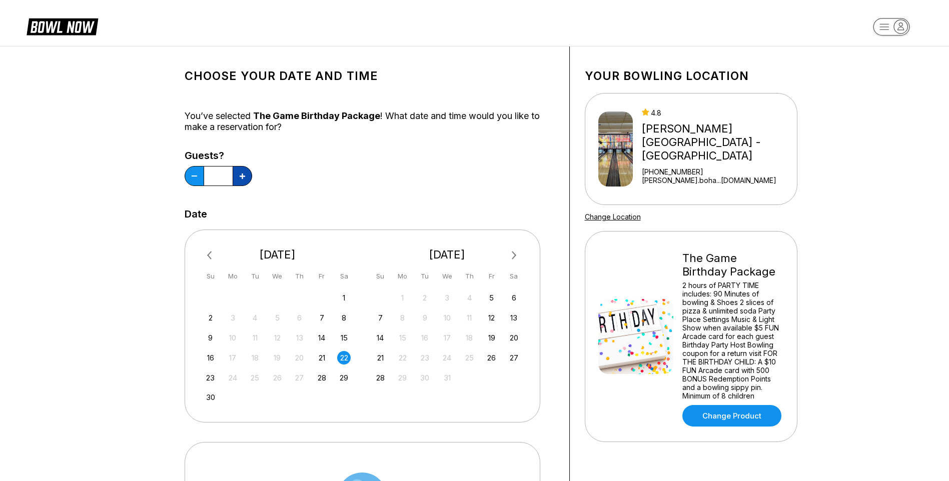
type input "**"
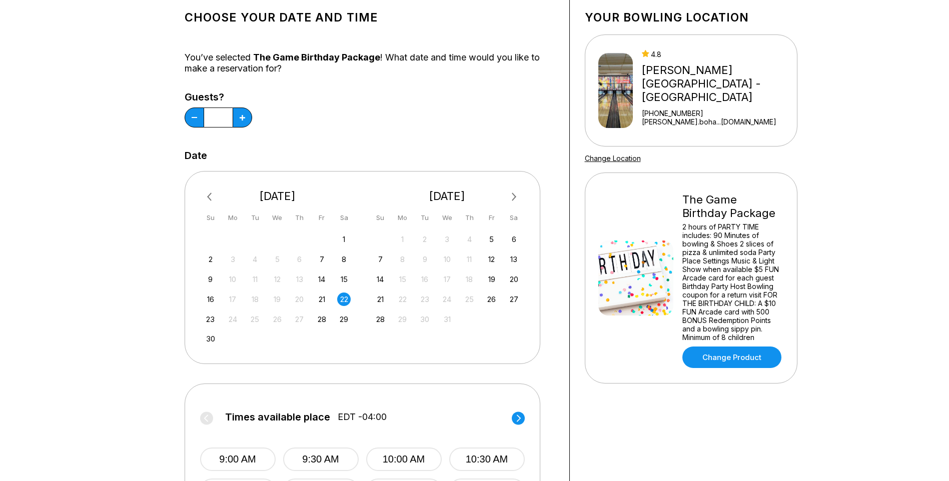
scroll to position [200, 0]
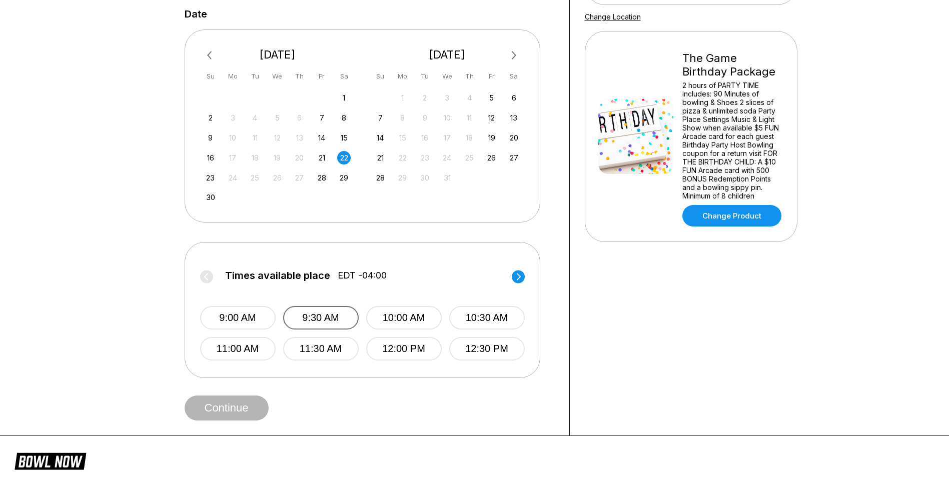
click at [335, 319] on button "9:30 AM" at bounding box center [321, 318] width 76 height 24
click at [237, 409] on button "Continue" at bounding box center [227, 408] width 84 height 25
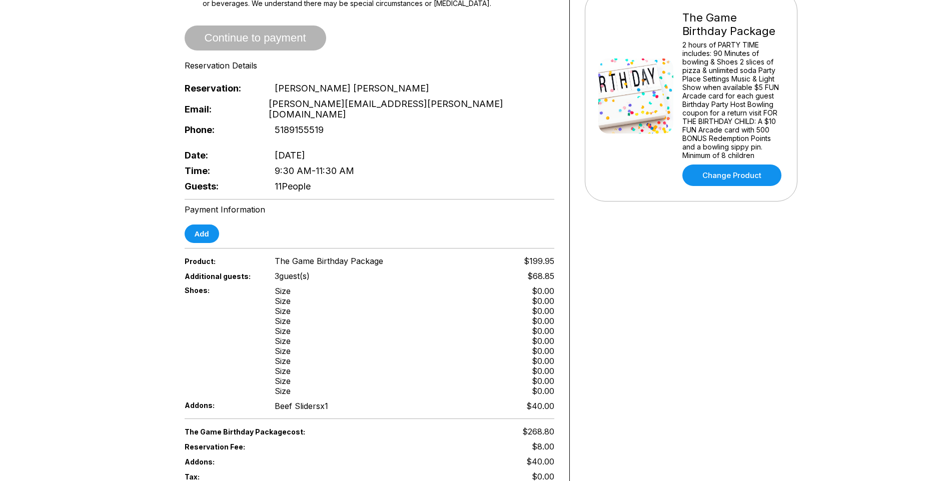
scroll to position [350, 0]
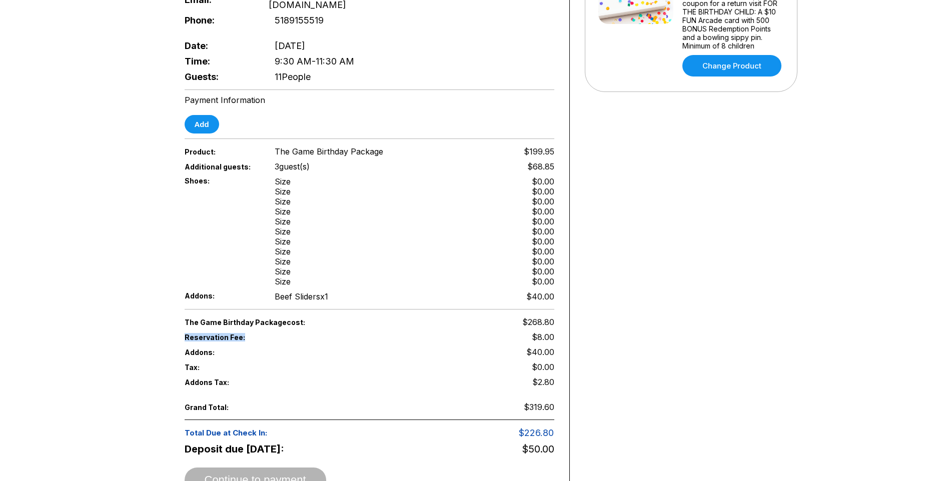
drag, startPoint x: 187, startPoint y: 317, endPoint x: 242, endPoint y: 320, distance: 55.7
click at [242, 333] on span "Reservation Fee:" at bounding box center [277, 337] width 185 height 9
drag, startPoint x: 532, startPoint y: 321, endPoint x: 552, endPoint y: 324, distance: 20.7
click at [552, 330] on div "Reservation Fee: $8.00" at bounding box center [370, 337] width 370 height 15
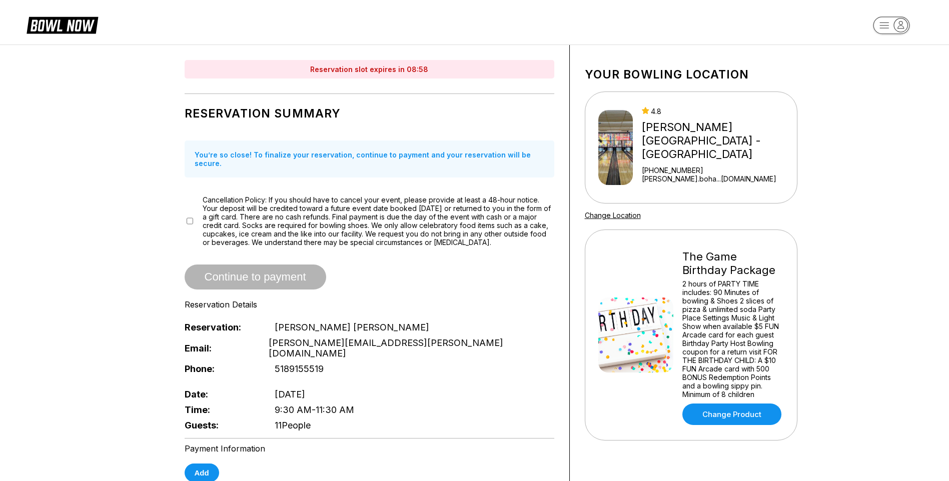
scroll to position [0, 0]
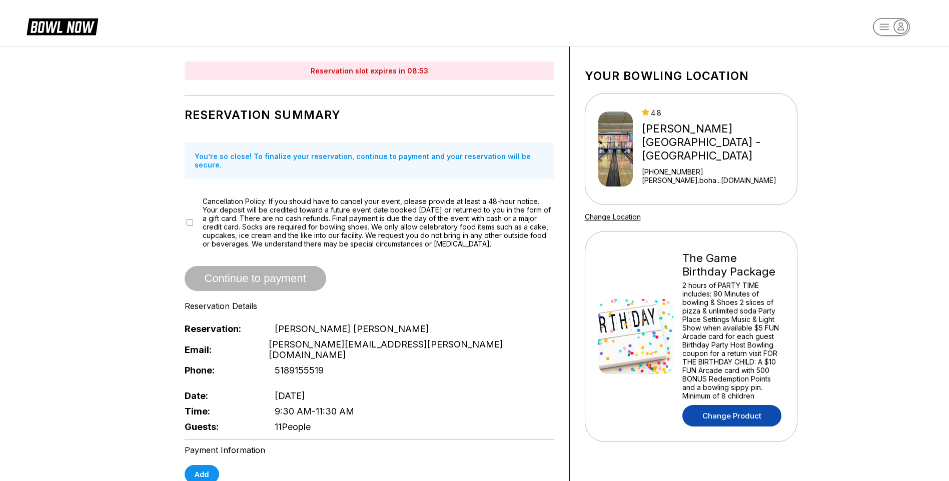
click at [726, 408] on link "Change Product" at bounding box center [732, 416] width 99 height 22
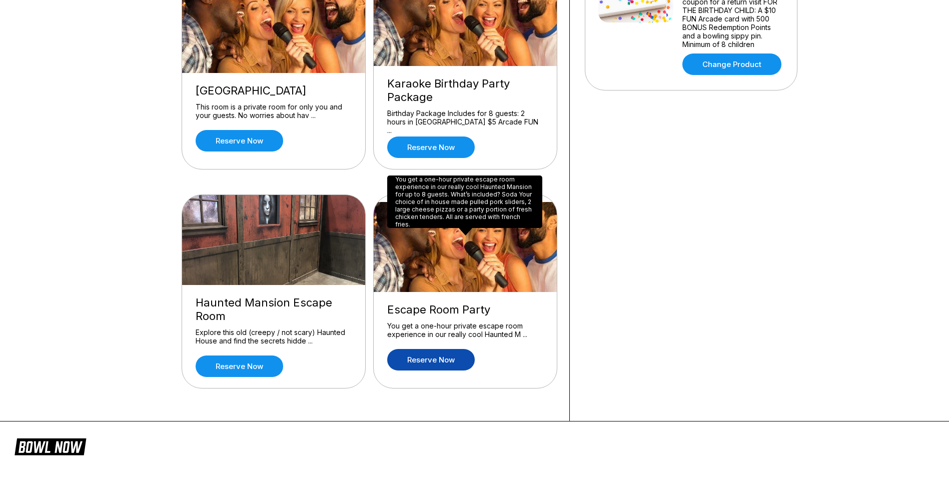
scroll to position [450, 0]
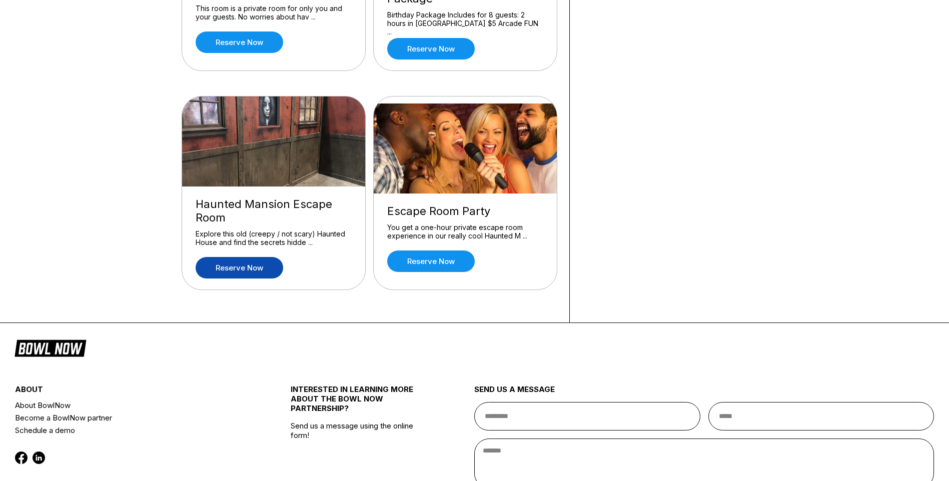
click at [246, 268] on link "Reserve now" at bounding box center [240, 268] width 88 height 22
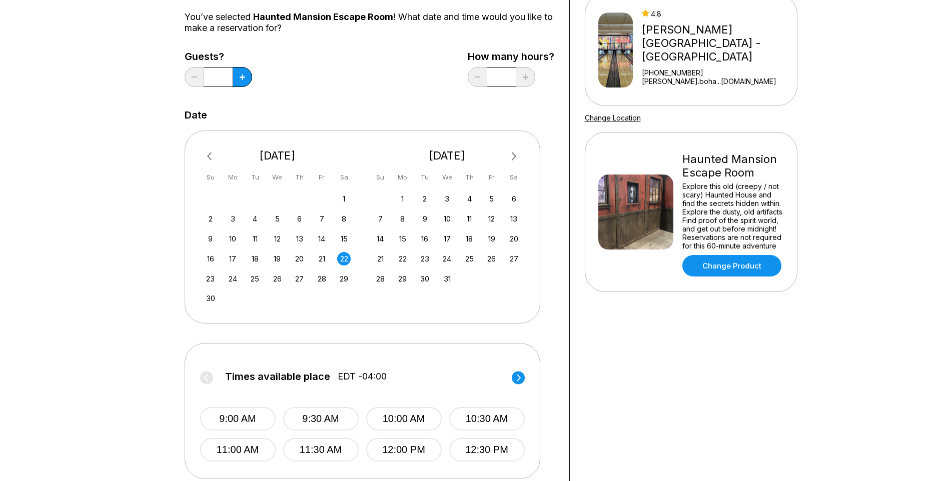
scroll to position [100, 0]
click at [244, 76] on icon at bounding box center [243, 77] width 6 height 6
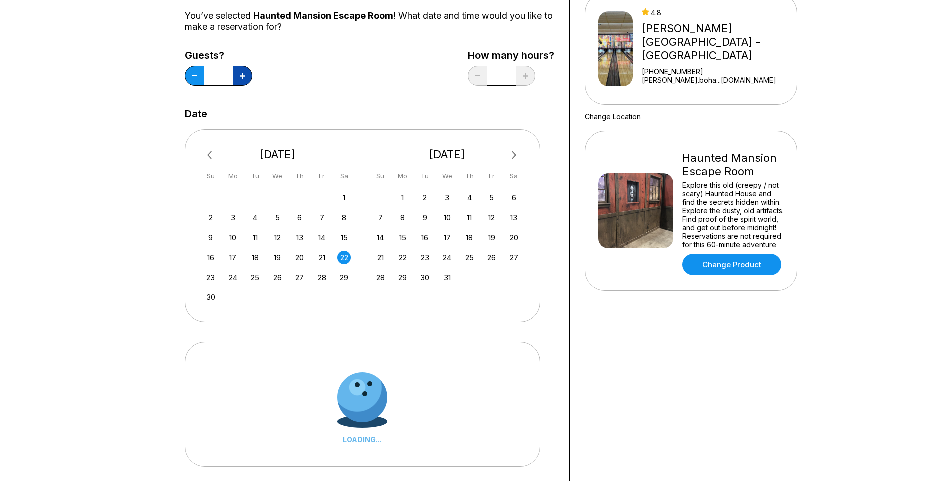
click at [244, 76] on icon at bounding box center [243, 77] width 6 height 6
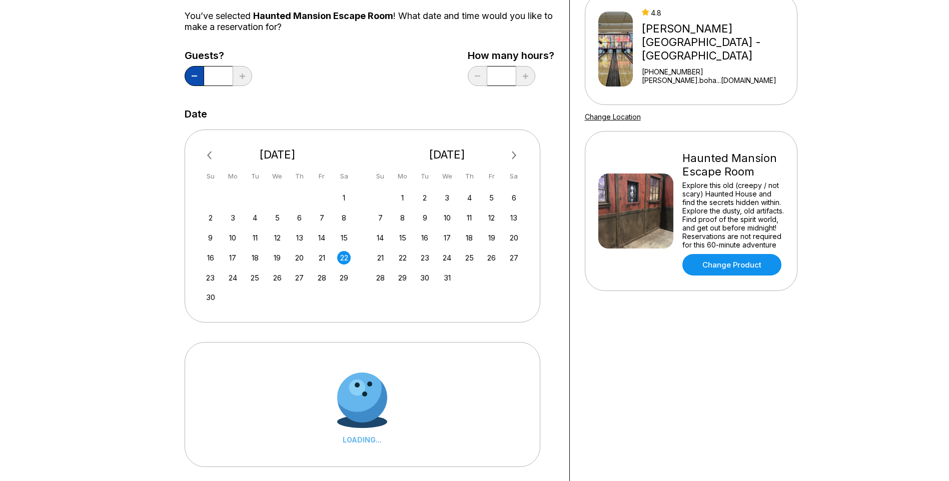
click at [197, 78] on button at bounding box center [195, 76] width 20 height 20
type input "*"
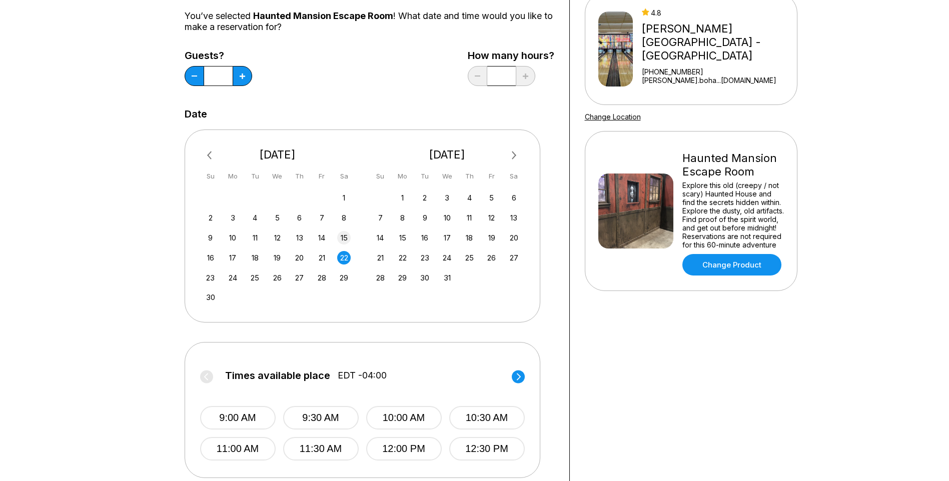
click at [342, 239] on div "15" at bounding box center [344, 238] width 14 height 14
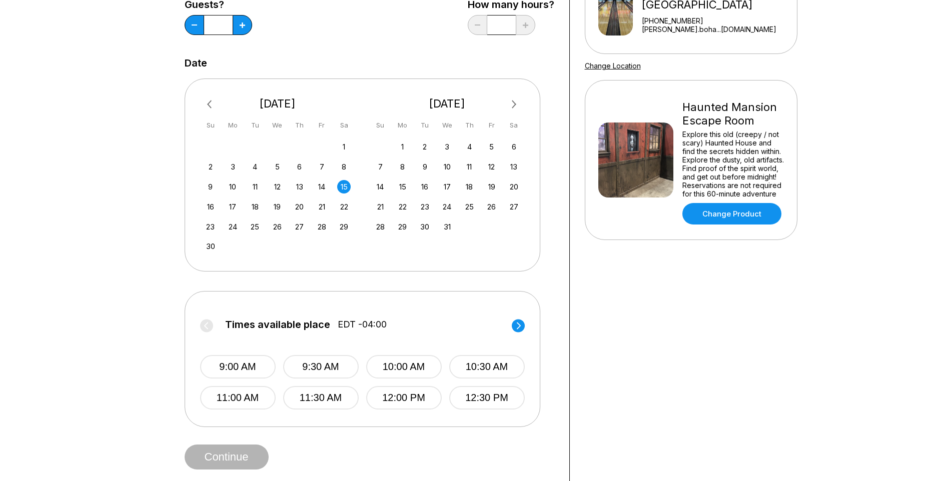
scroll to position [250, 0]
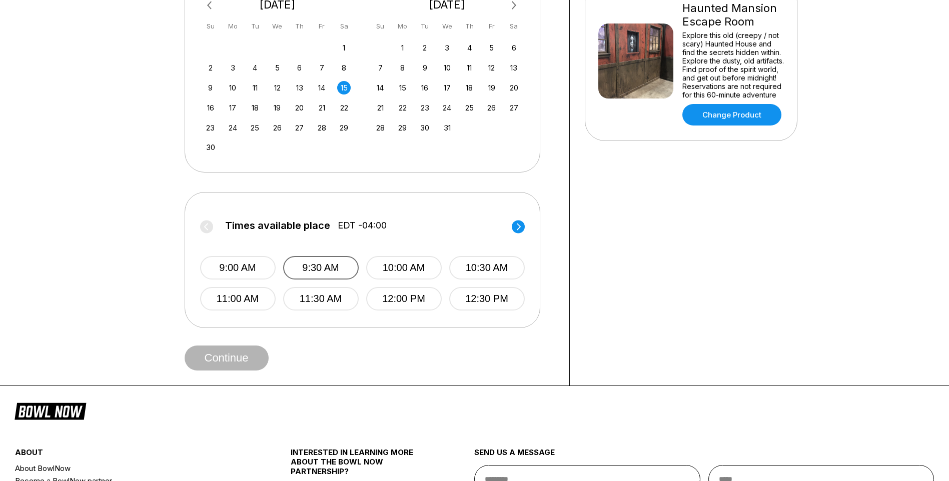
click at [330, 265] on button "9:30 AM" at bounding box center [321, 268] width 76 height 24
click at [238, 353] on button "Continue" at bounding box center [227, 358] width 84 height 25
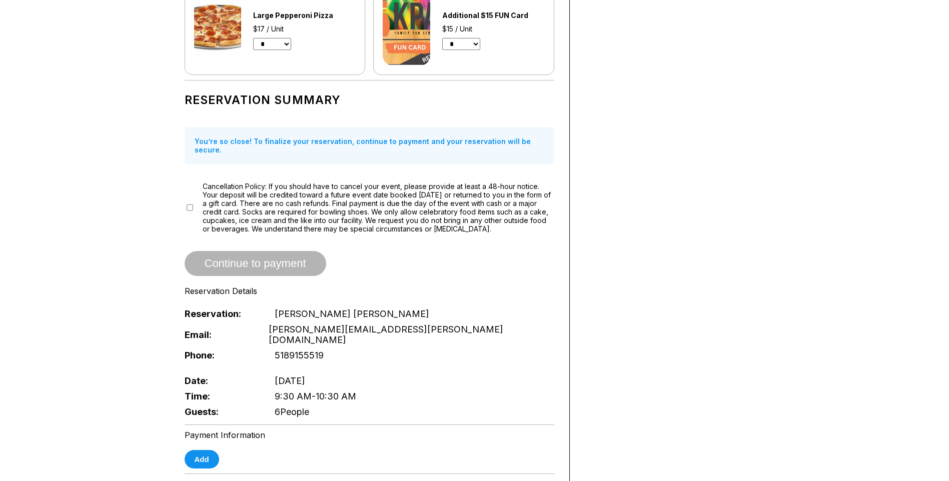
scroll to position [1001, 0]
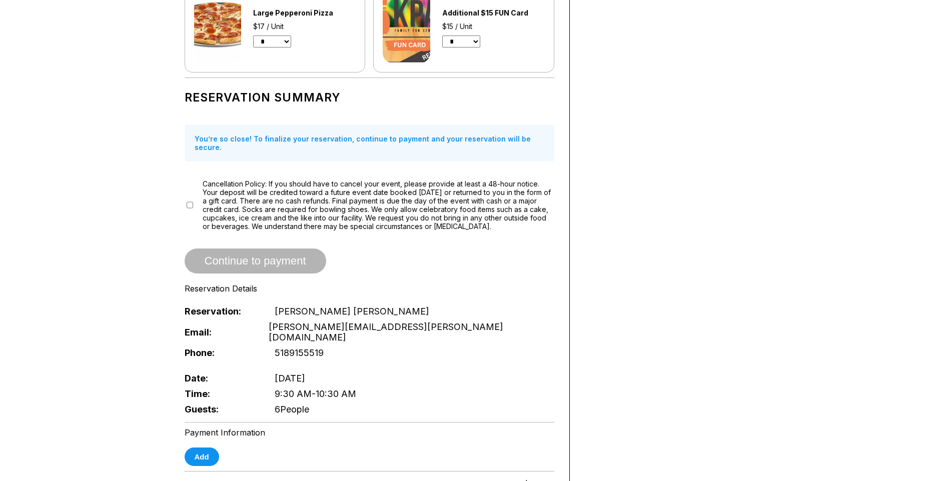
click at [290, 43] on select "* * * * * * * * * * **" at bounding box center [272, 42] width 38 height 12
select select "*"
click at [253, 36] on select "* * * * * * * * * * **" at bounding box center [272, 42] width 38 height 12
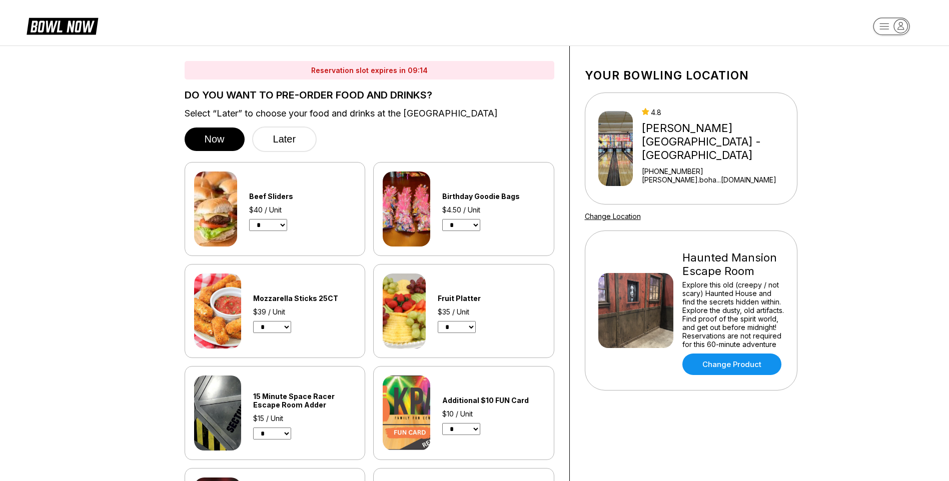
scroll to position [0, 0]
